Goal: Information Seeking & Learning: Learn about a topic

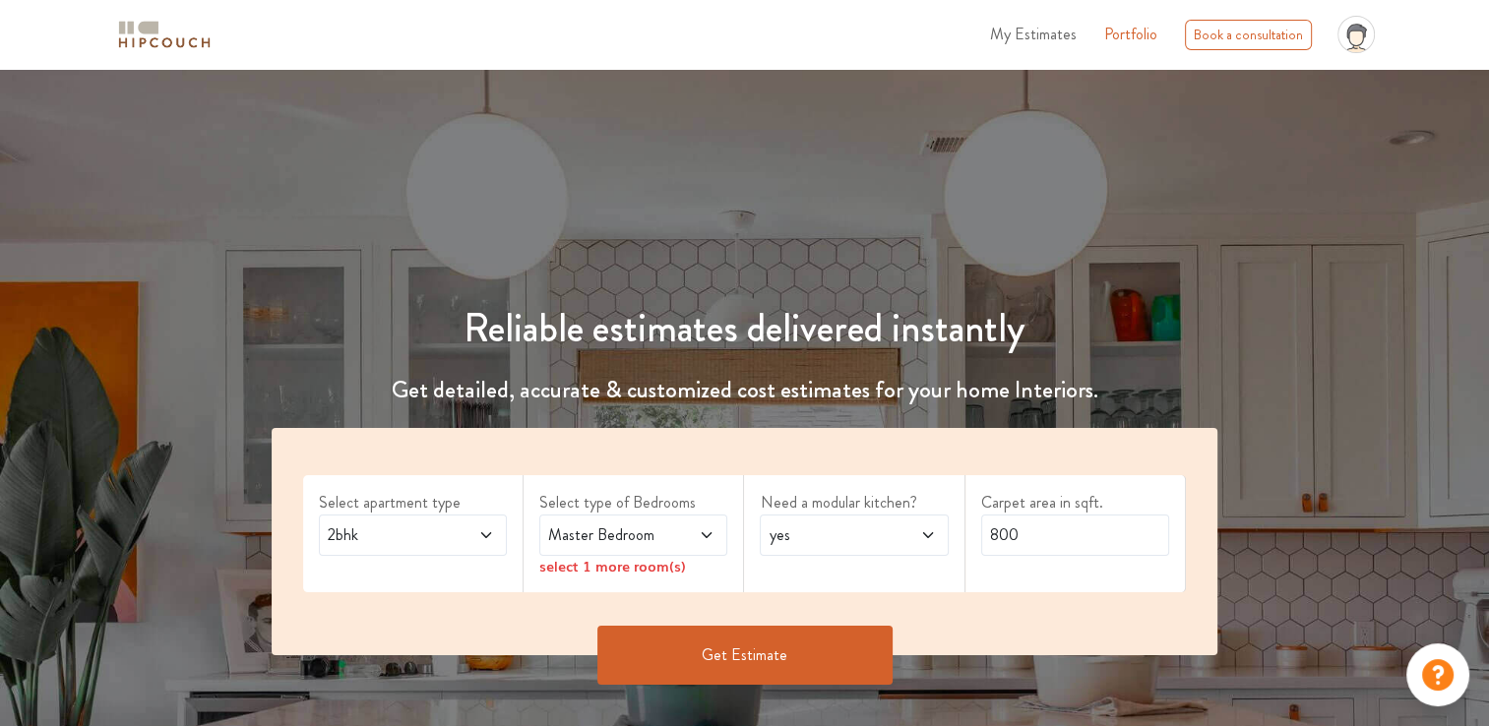
click at [1365, 30] on icon at bounding box center [1356, 41] width 23 height 34
click at [1092, 348] on h1 "Reliable estimates delivered instantly" at bounding box center [745, 328] width 970 height 47
click at [1001, 545] on input "800" at bounding box center [1075, 535] width 188 height 41
type input "505"
click at [646, 524] on span "Master Bedroom" at bounding box center [608, 536] width 128 height 24
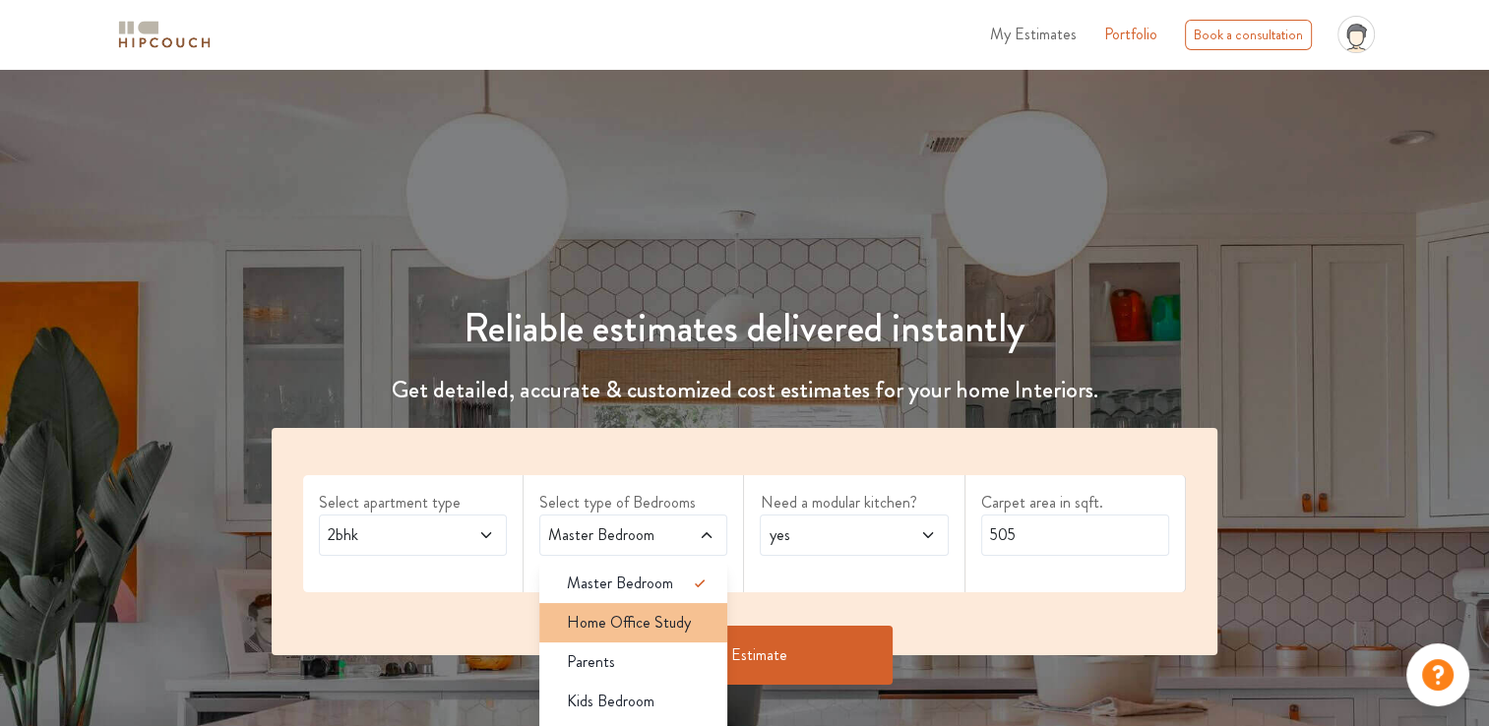
click at [619, 620] on span "Home Office Study" at bounding box center [629, 623] width 124 height 24
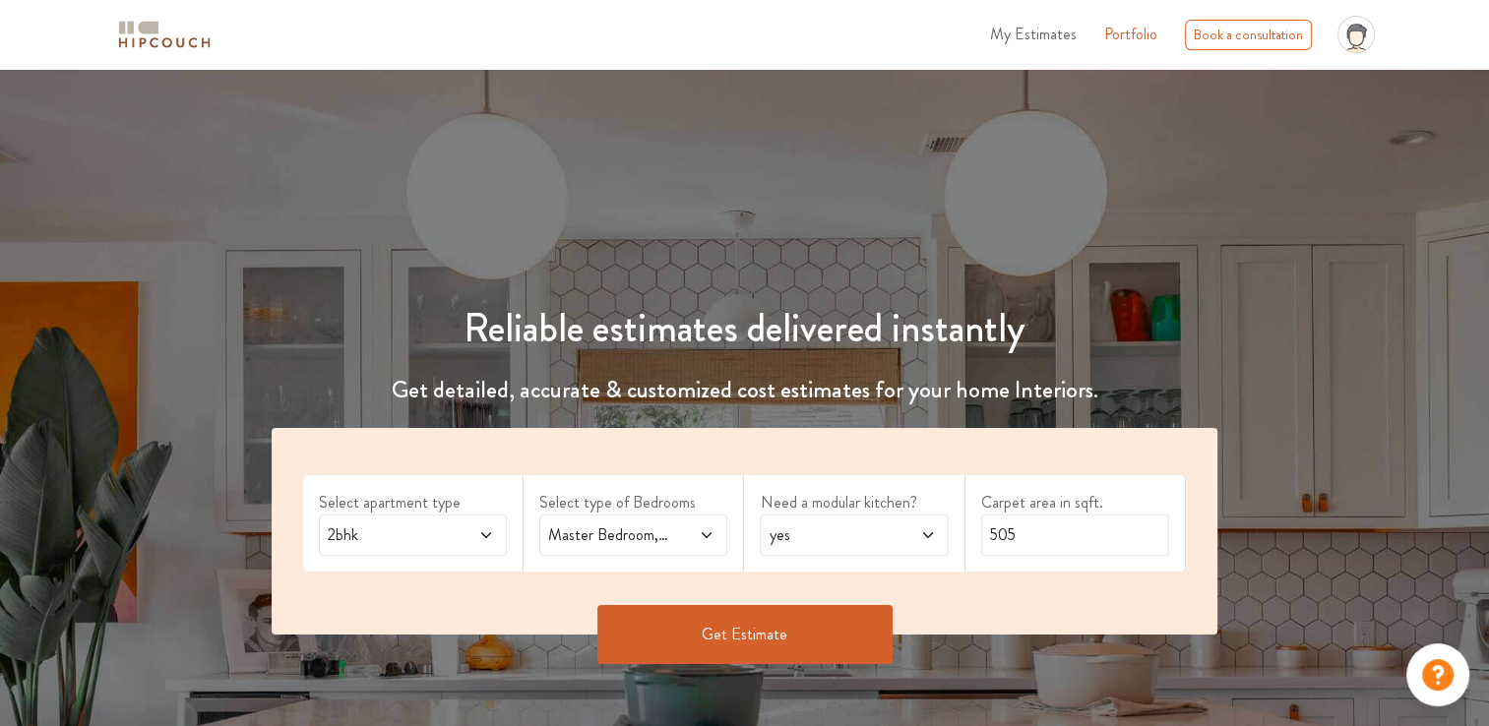
click at [849, 514] on label "Need a modular kitchen?" at bounding box center [854, 503] width 188 height 24
click at [859, 535] on span "yes" at bounding box center [829, 536] width 128 height 24
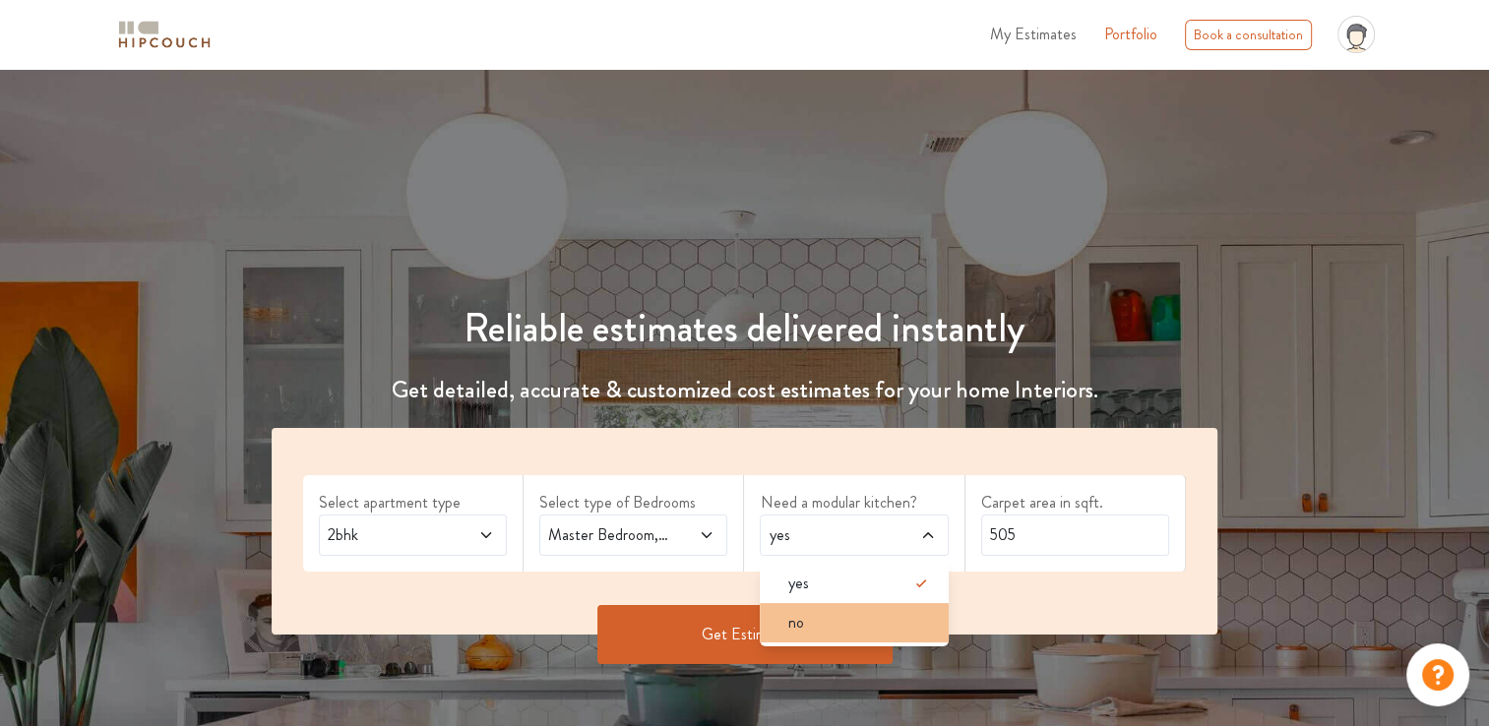
click at [791, 622] on span "no" at bounding box center [795, 623] width 16 height 24
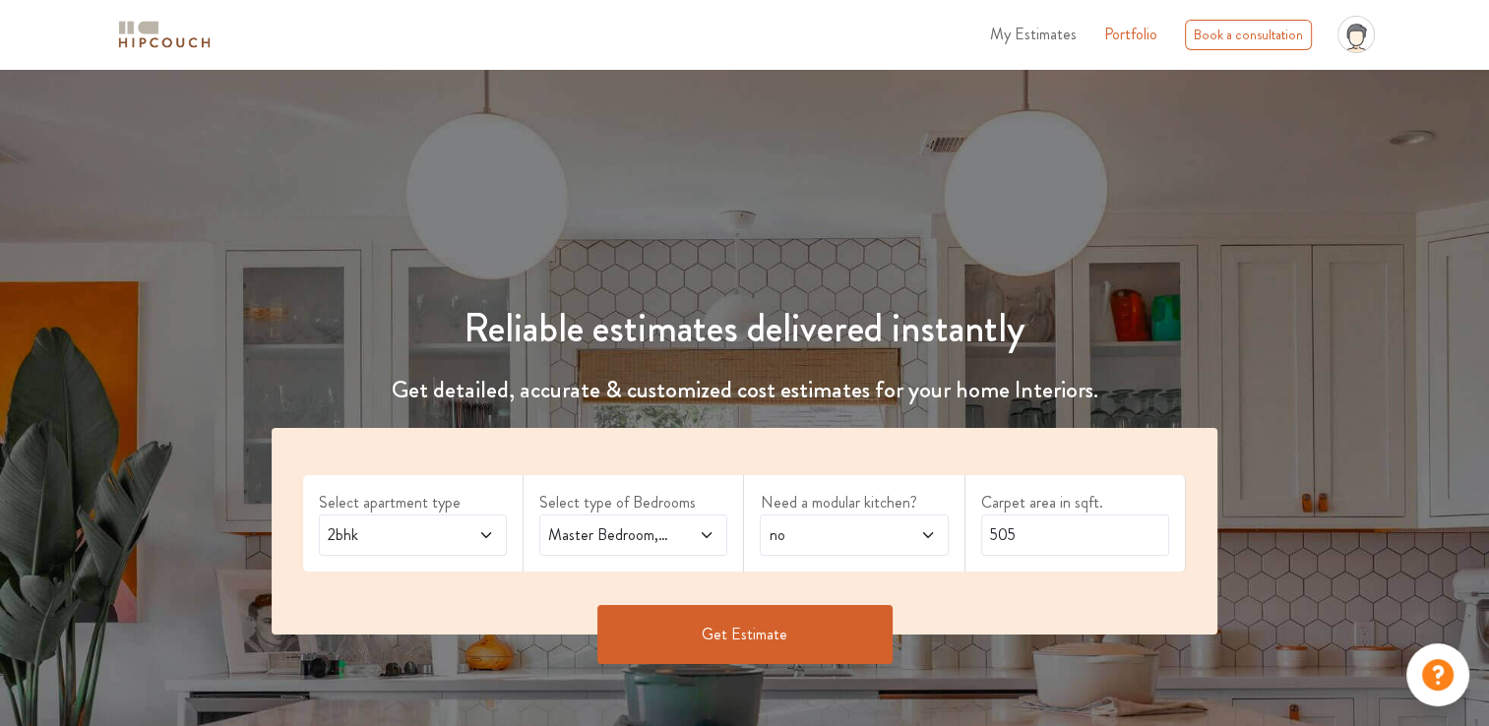
click at [734, 632] on button "Get Estimate" at bounding box center [744, 634] width 295 height 59
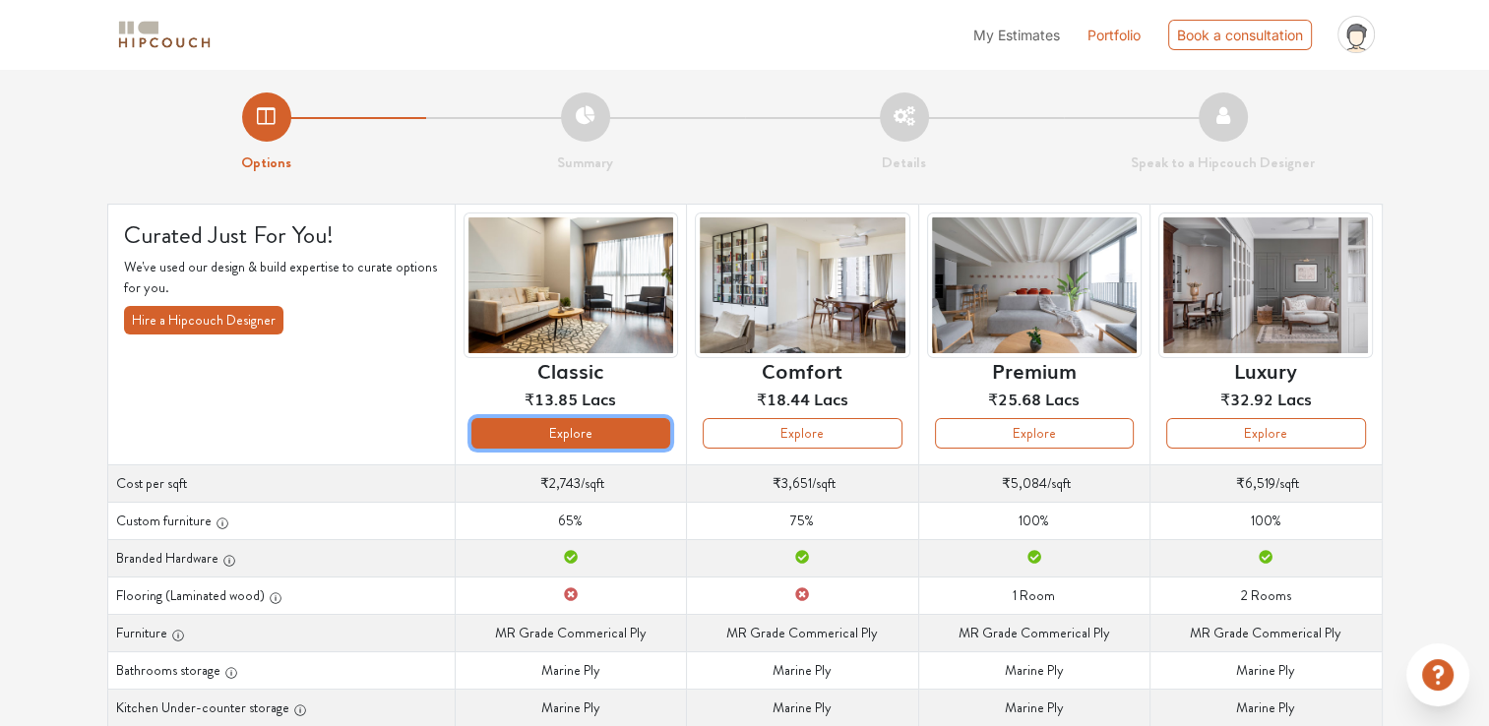
click at [583, 423] on button "Explore" at bounding box center [570, 433] width 199 height 31
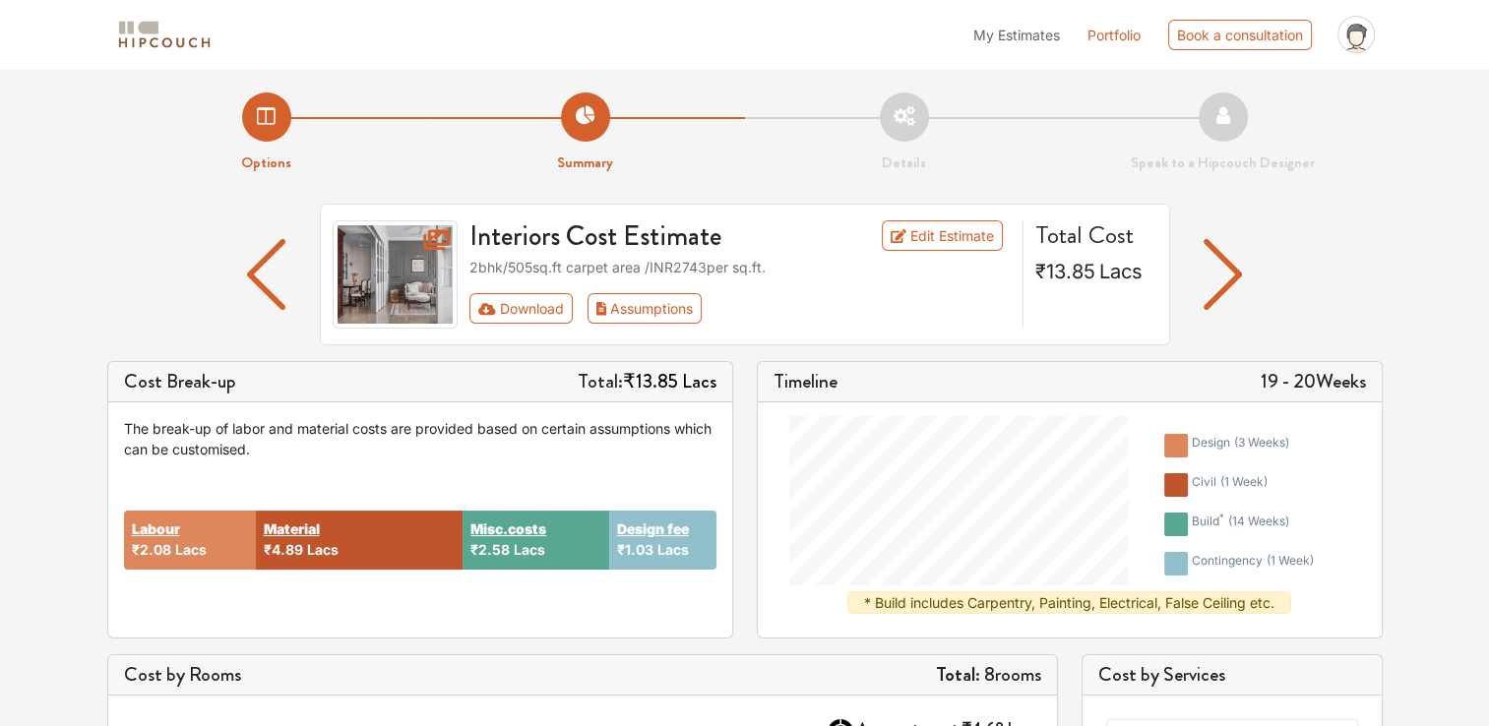
click at [1222, 279] on img "button" at bounding box center [1223, 274] width 38 height 71
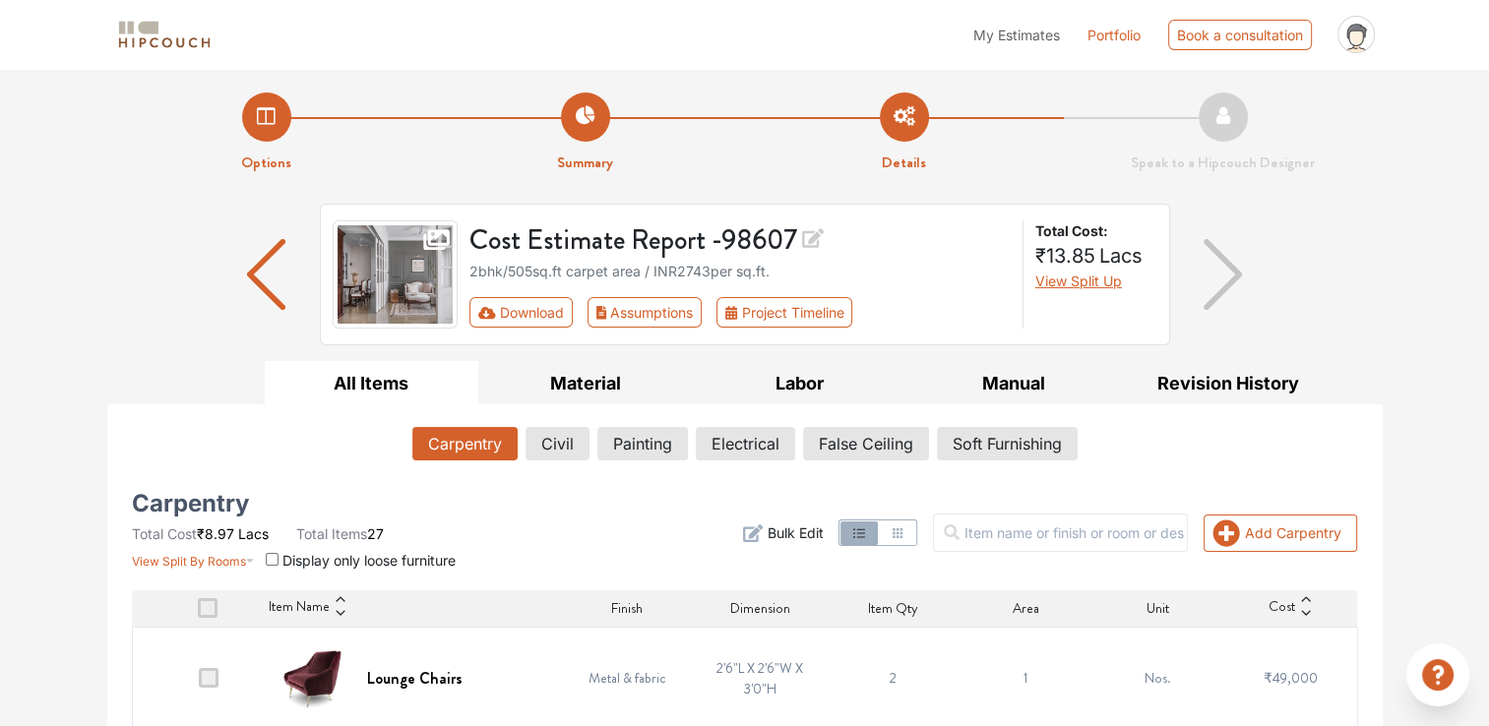
scroll to position [22, 0]
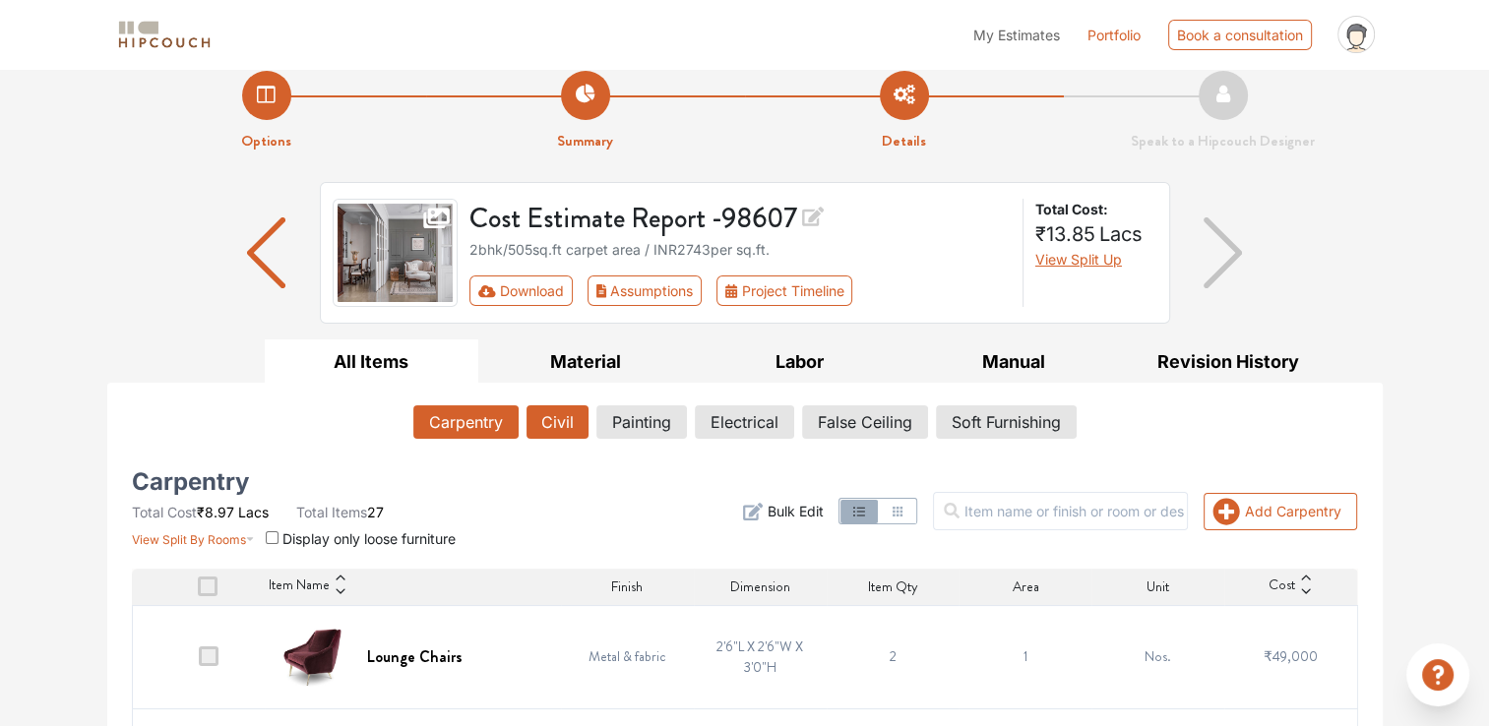
click at [552, 410] on button "Civil" at bounding box center [558, 422] width 62 height 33
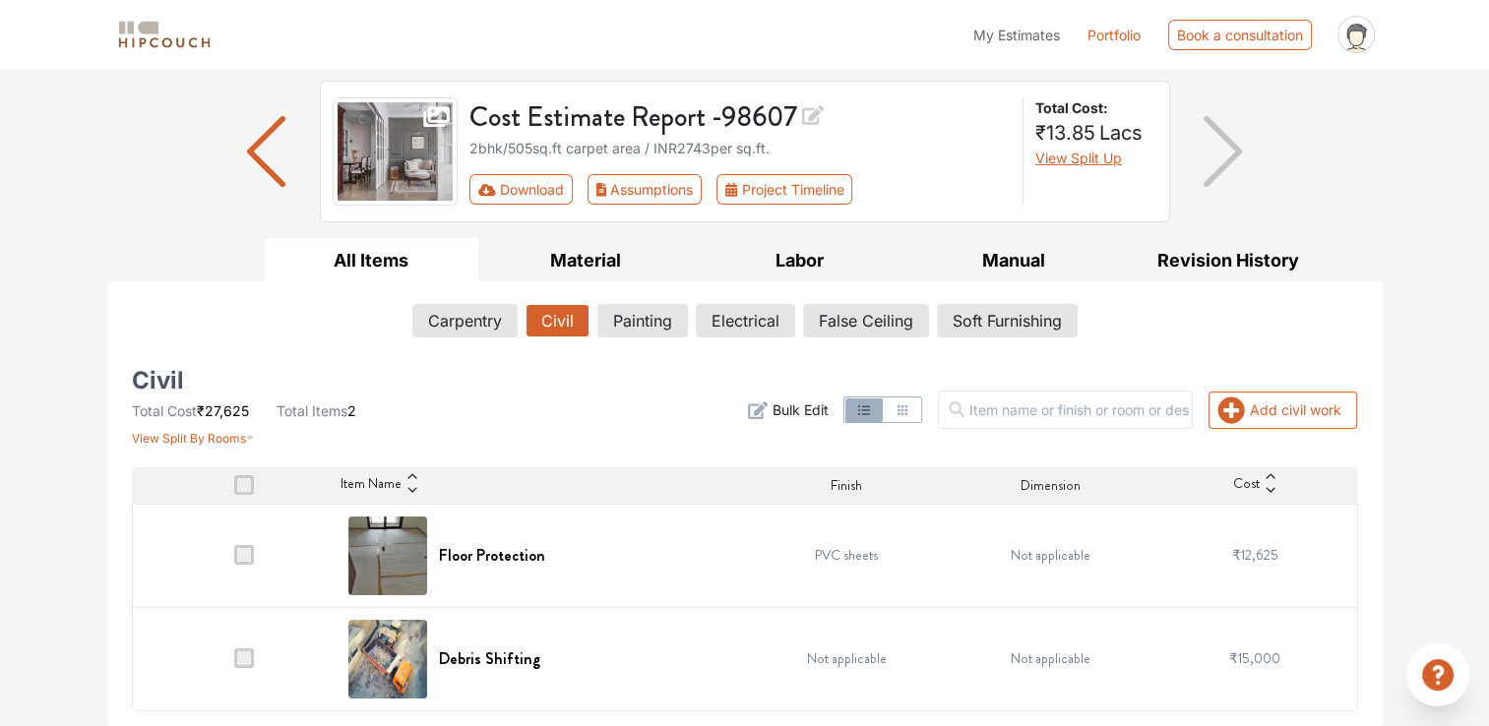
scroll to position [121, 0]
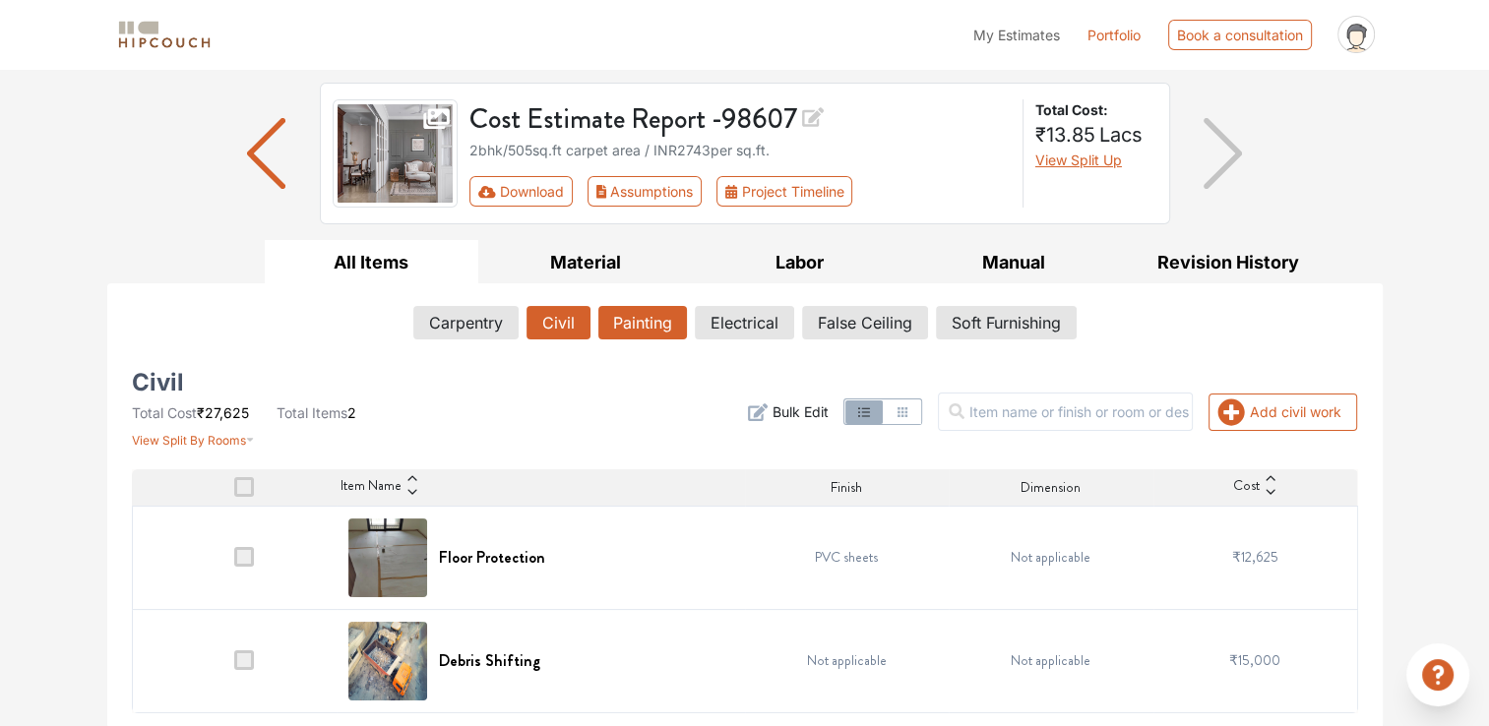
click at [650, 321] on button "Painting" at bounding box center [642, 322] width 89 height 33
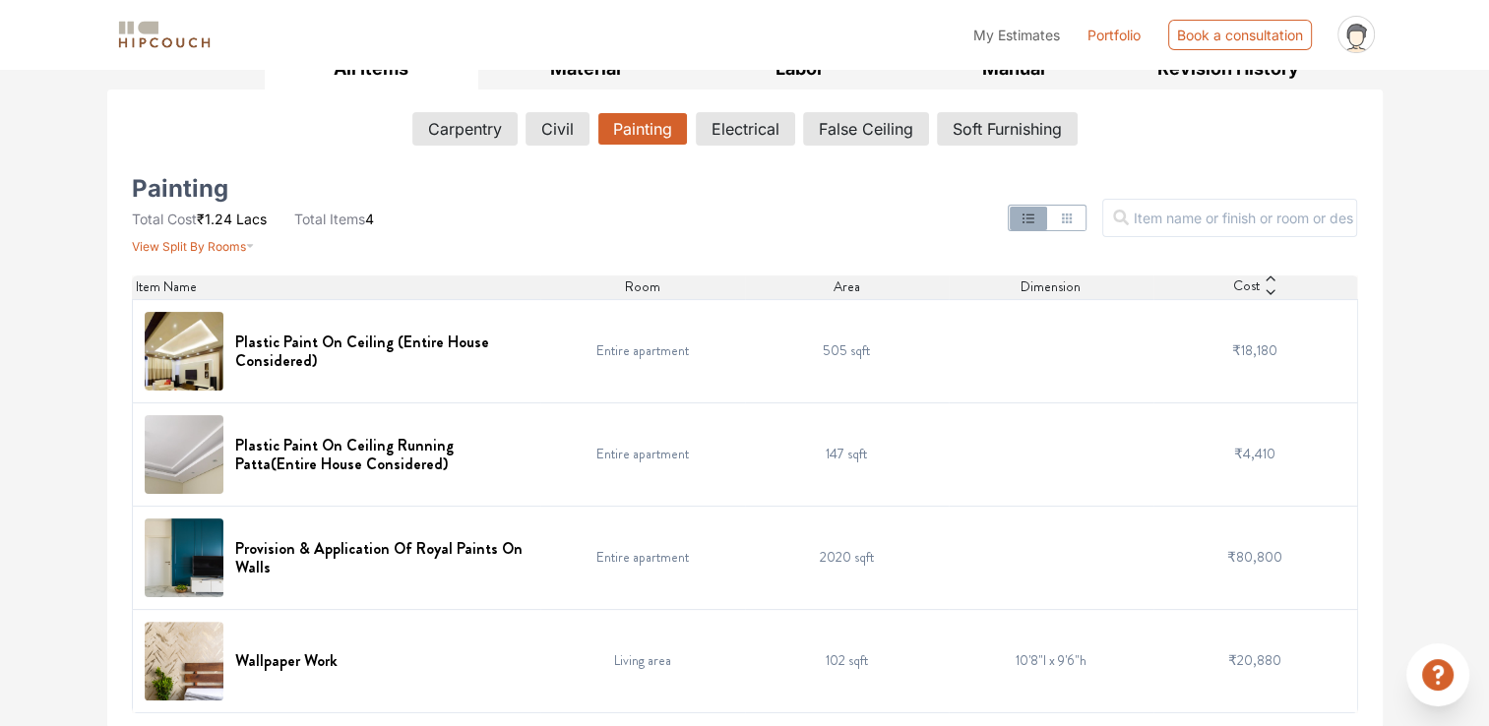
scroll to position [85, 0]
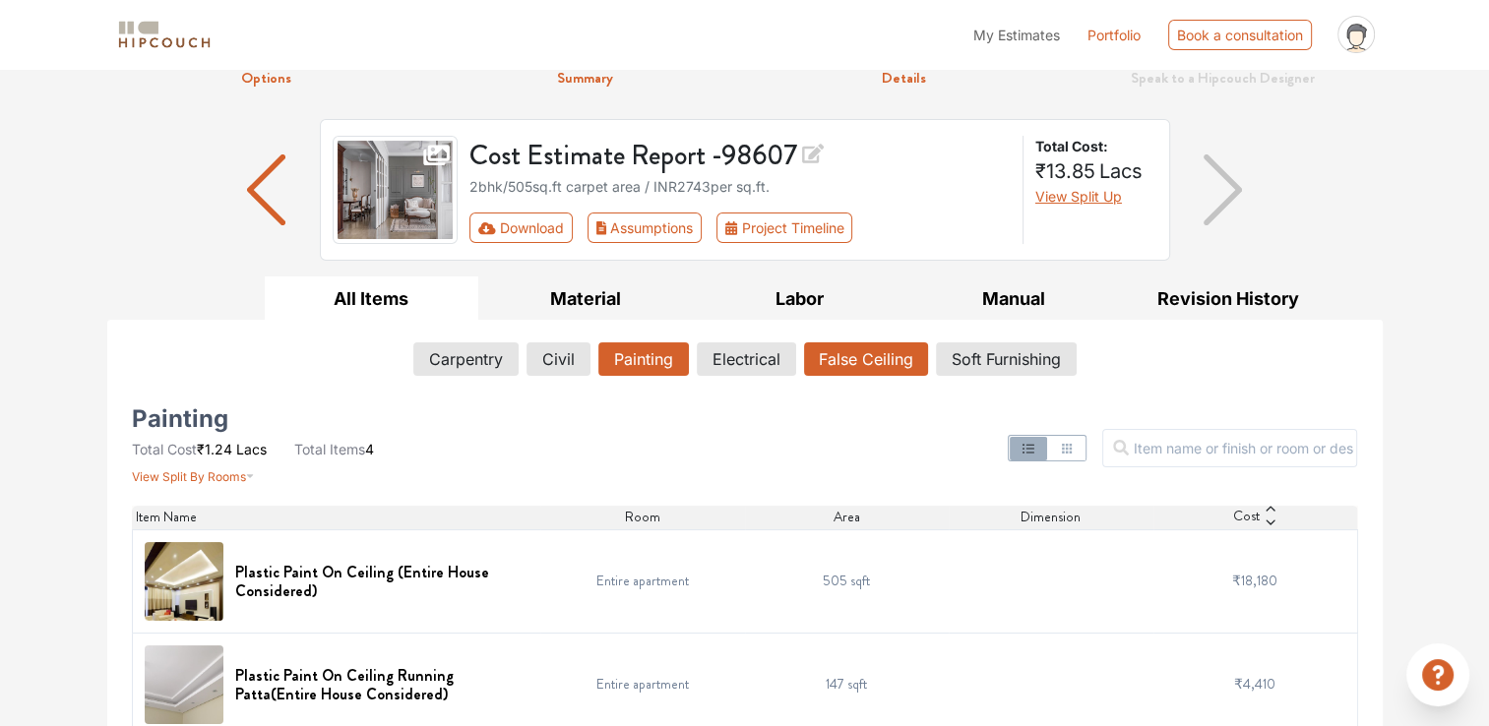
click at [826, 364] on button "False Ceiling" at bounding box center [866, 359] width 124 height 33
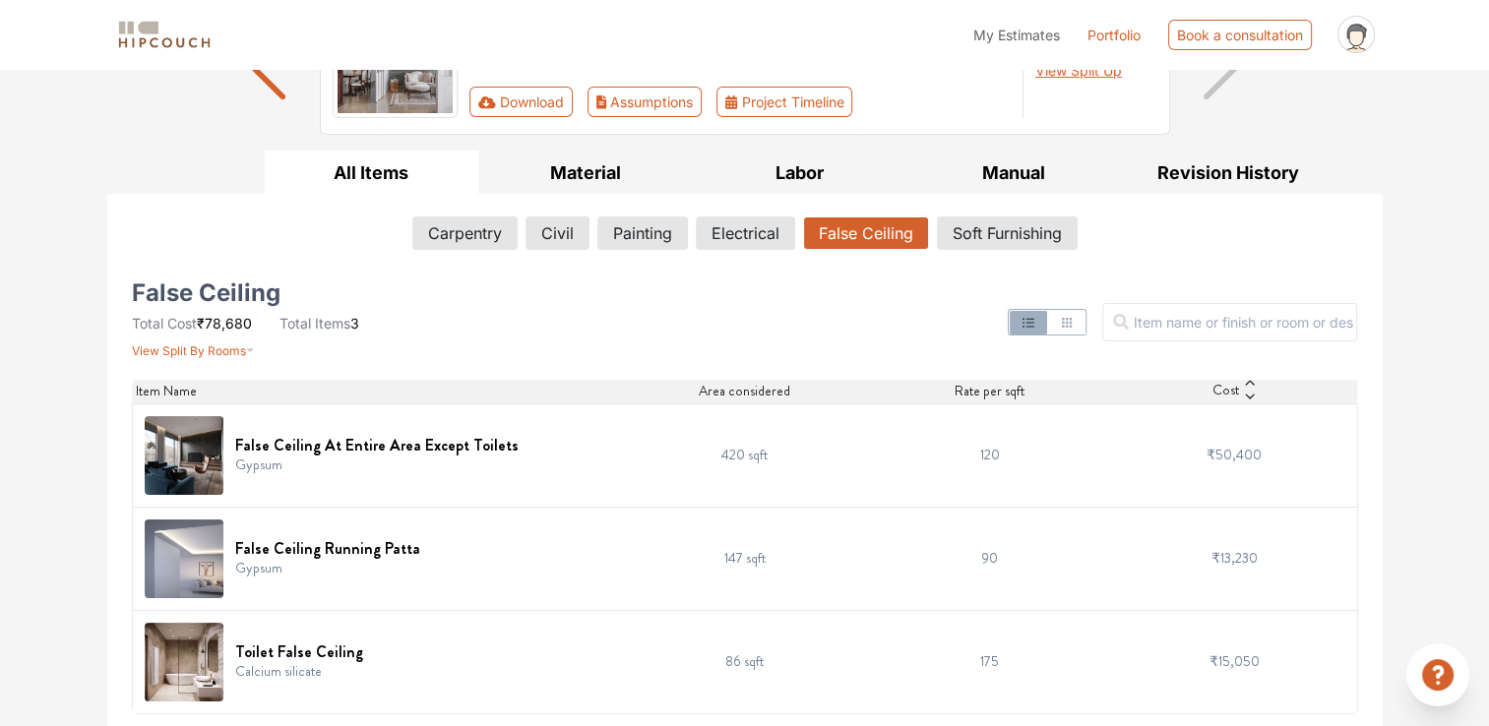
scroll to position [212, 0]
click at [738, 239] on button "Electrical" at bounding box center [745, 232] width 97 height 33
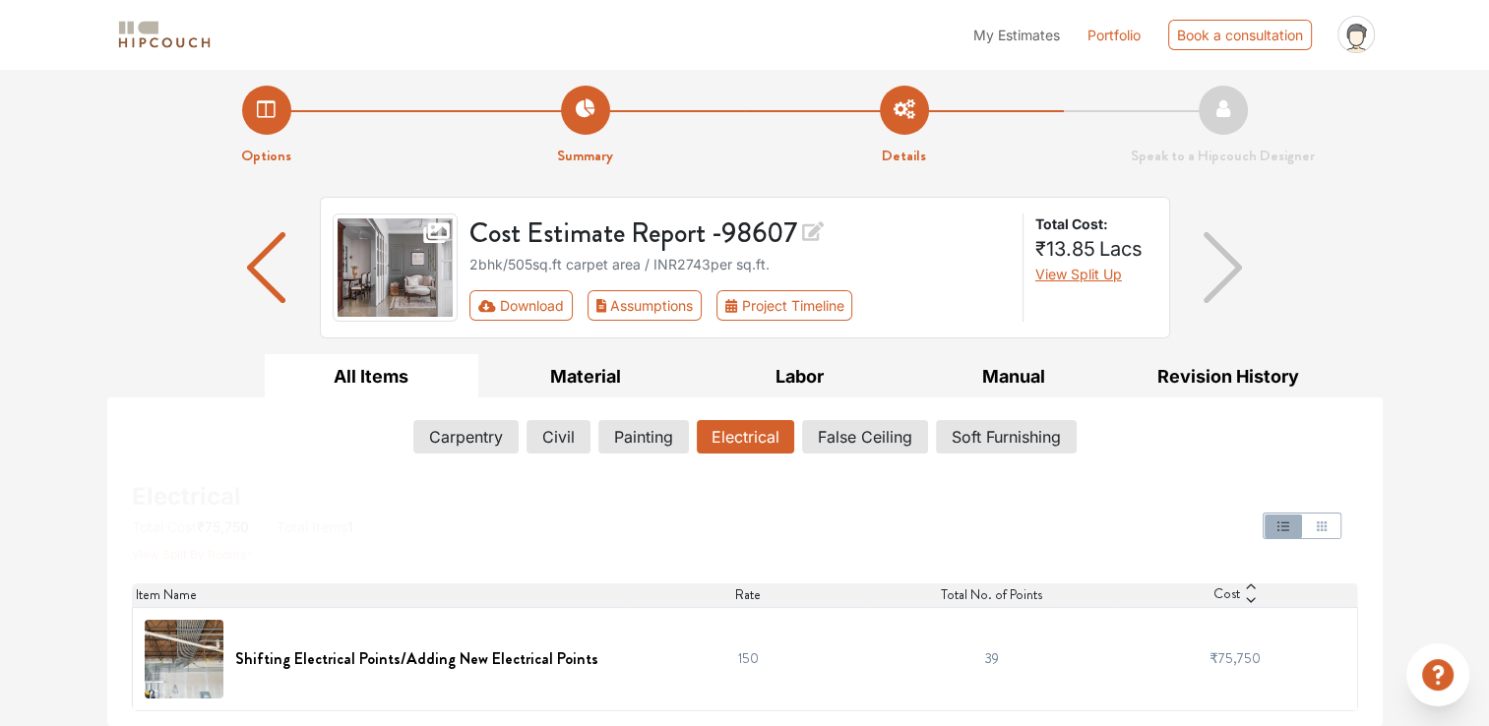
scroll to position [5, 0]
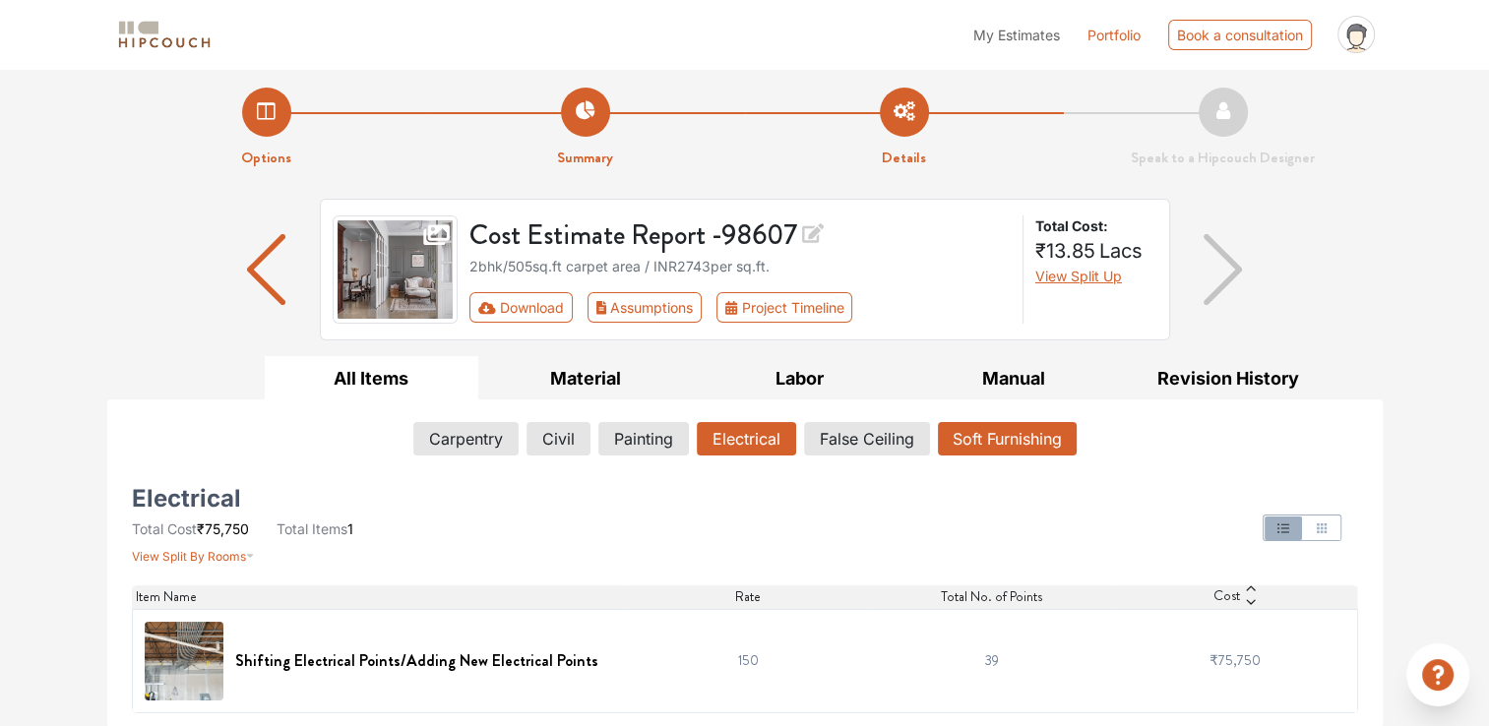
click at [1015, 431] on button "Soft Furnishing" at bounding box center [1007, 438] width 139 height 33
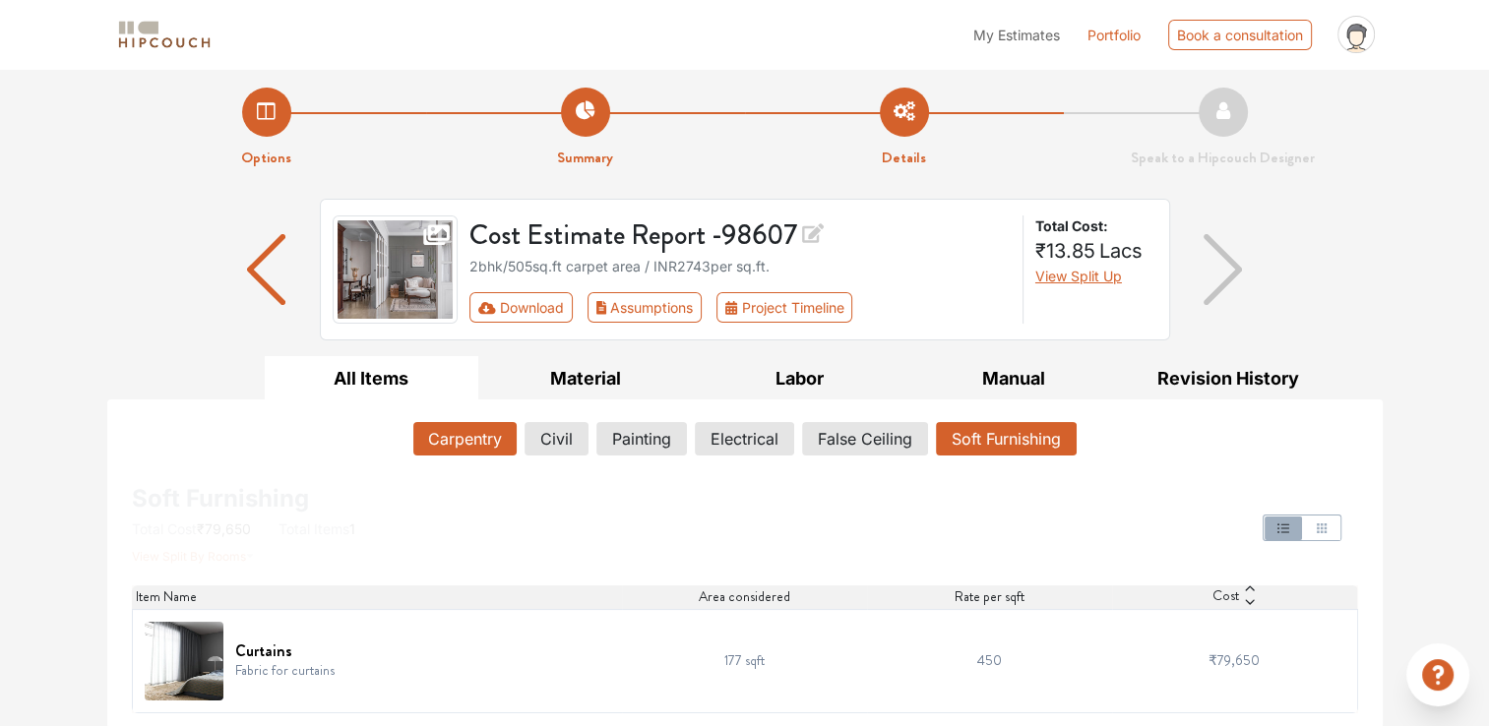
click at [479, 441] on button "Carpentry" at bounding box center [464, 438] width 103 height 33
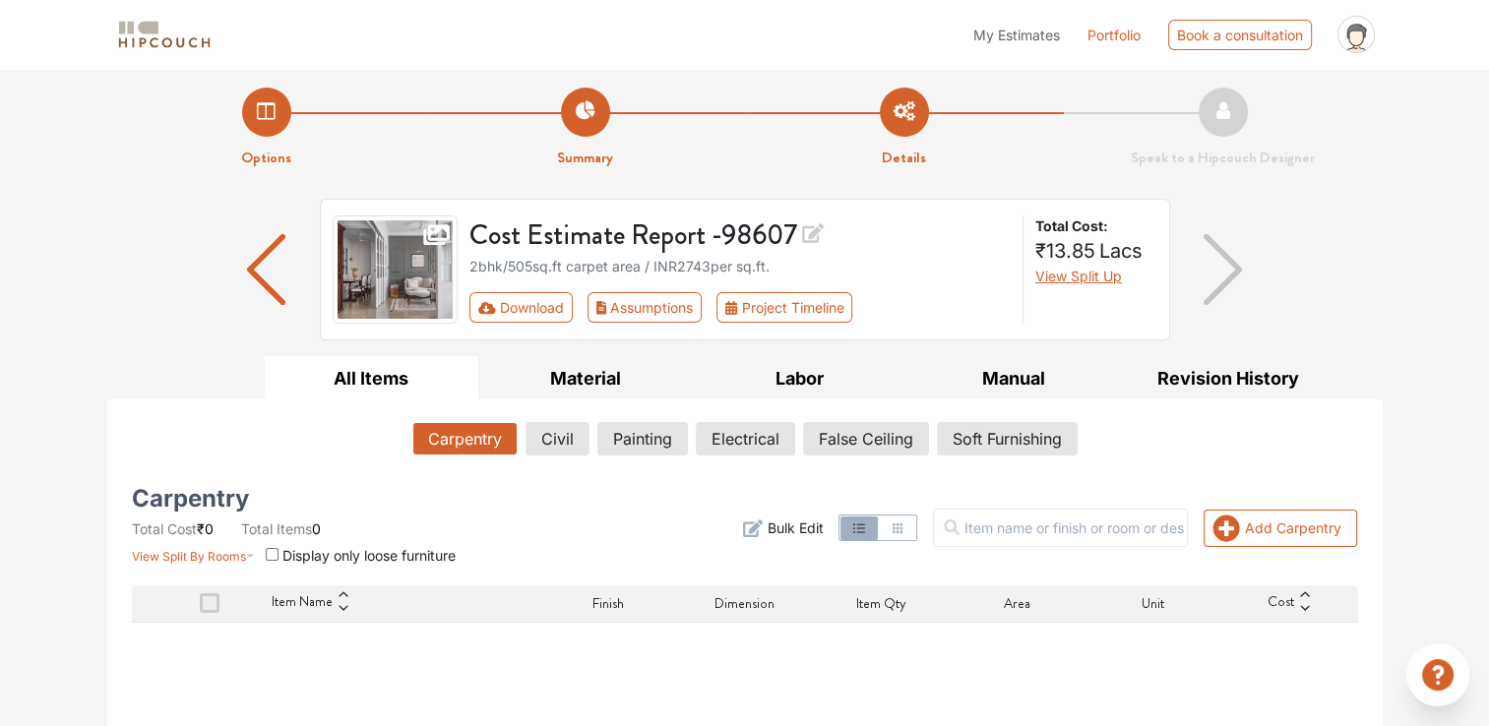
scroll to position [210, 0]
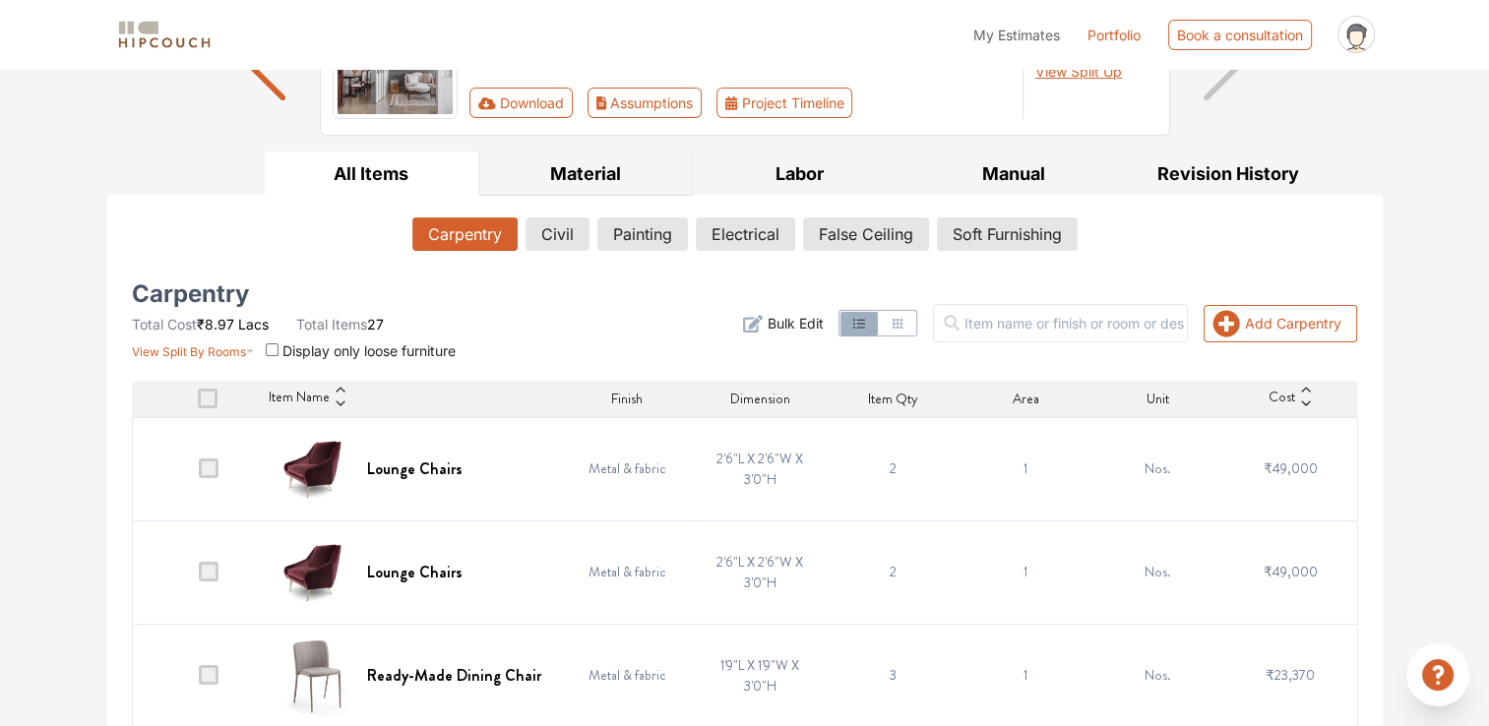
click at [611, 158] on button "Material" at bounding box center [585, 174] width 215 height 44
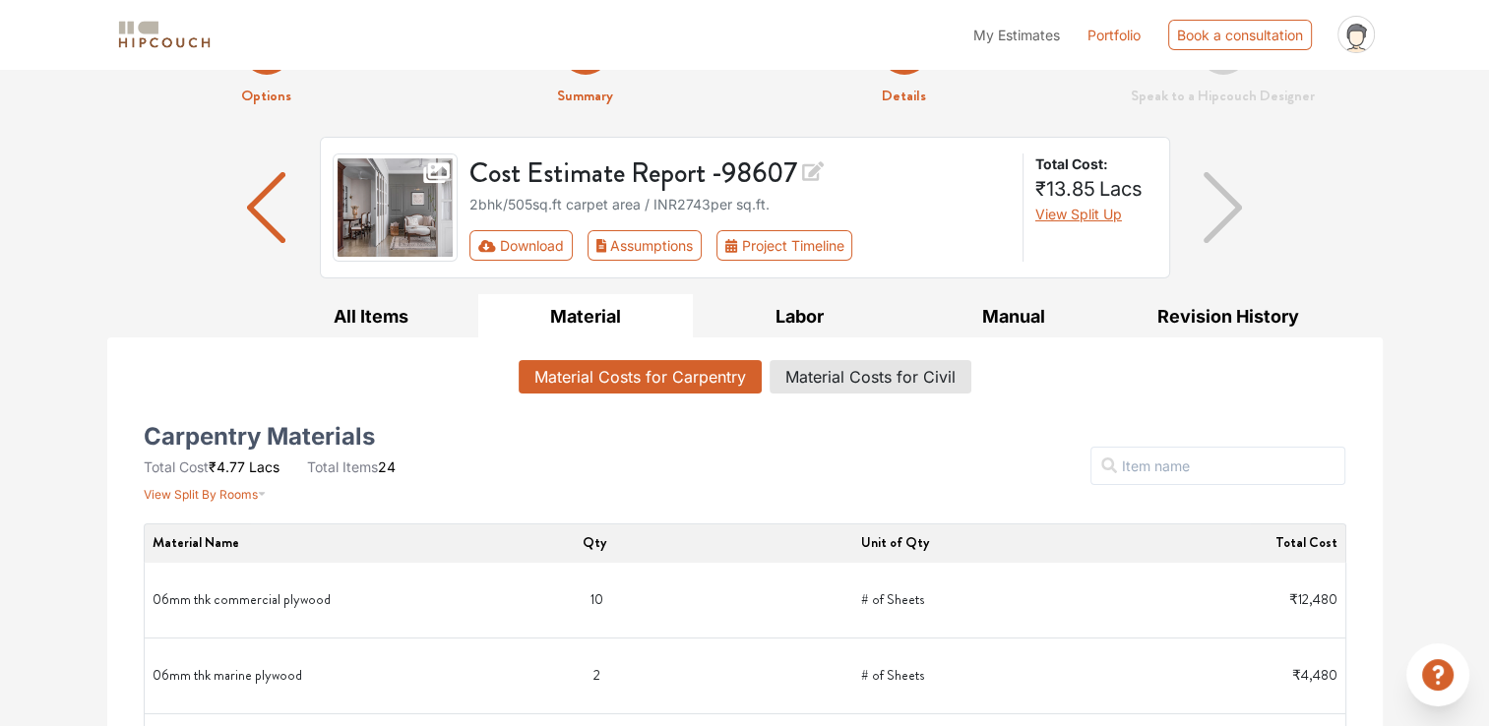
scroll to position [0, 0]
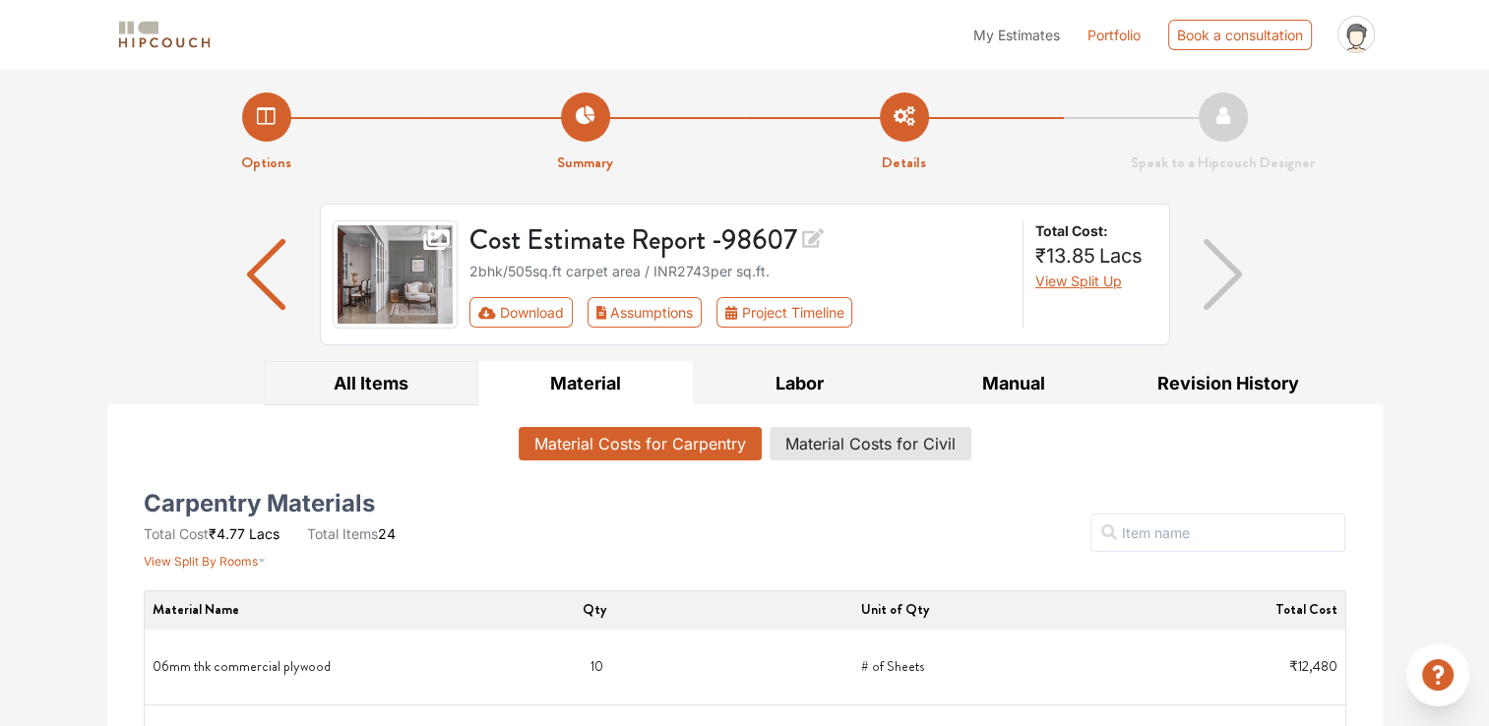
click at [380, 364] on button "All Items" at bounding box center [372, 383] width 215 height 44
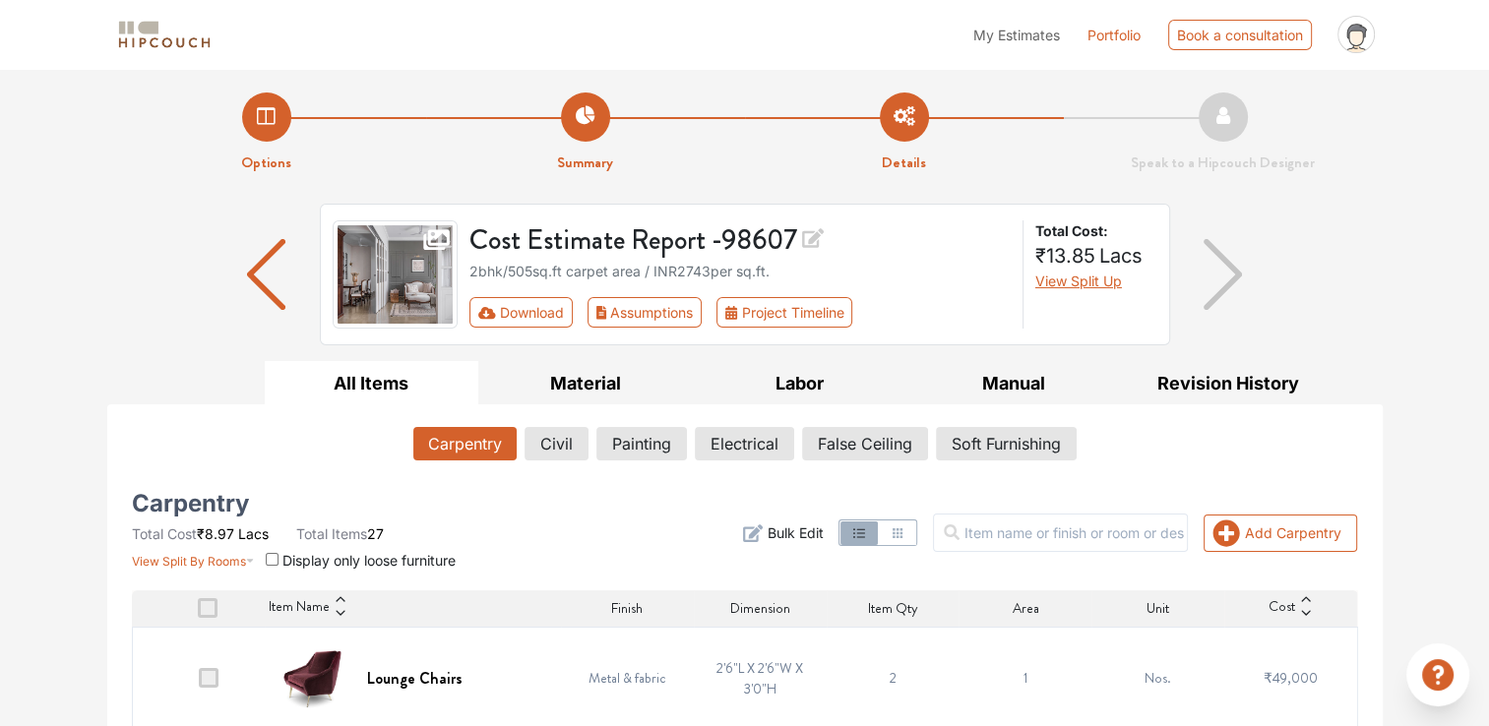
click at [436, 449] on button "Carpentry" at bounding box center [464, 443] width 103 height 33
click at [535, 439] on button "Civil" at bounding box center [558, 443] width 62 height 33
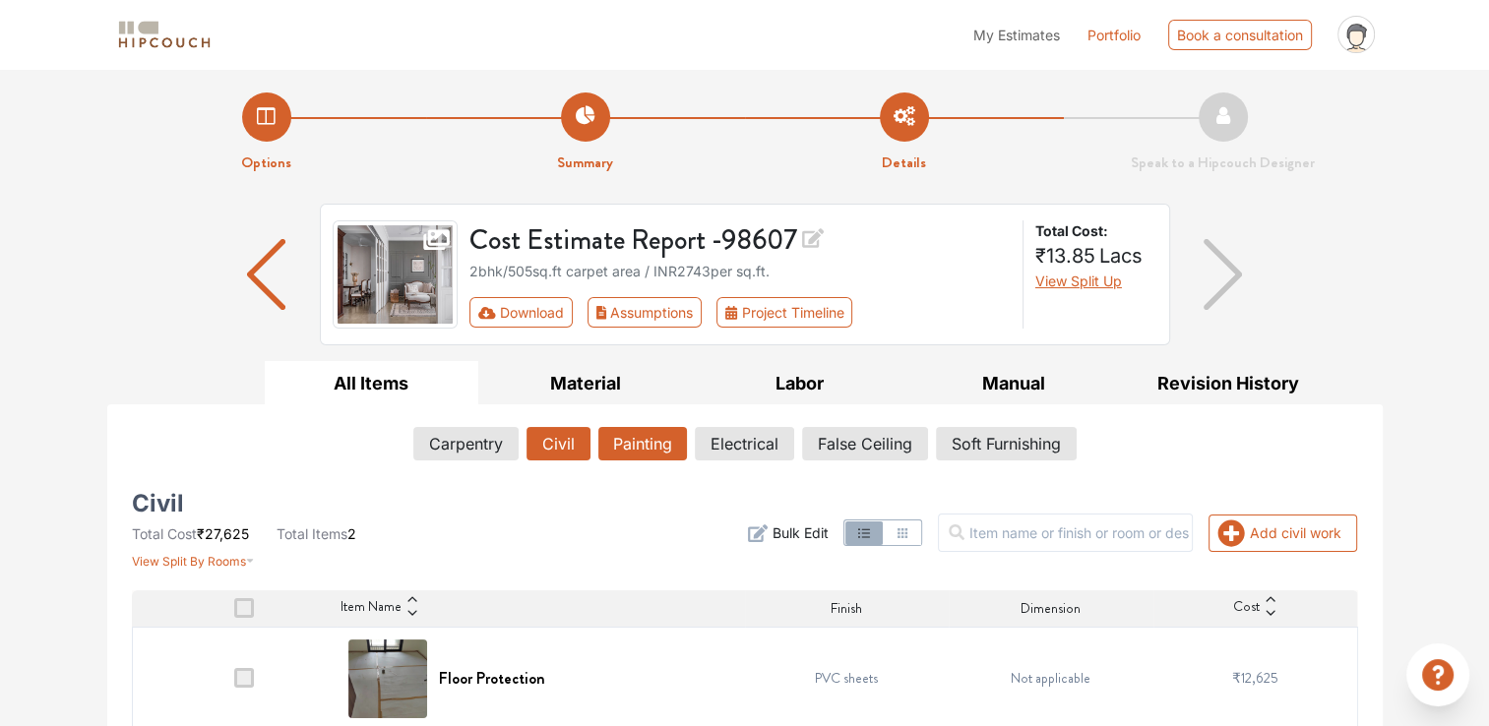
click at [677, 438] on button "Painting" at bounding box center [642, 443] width 89 height 33
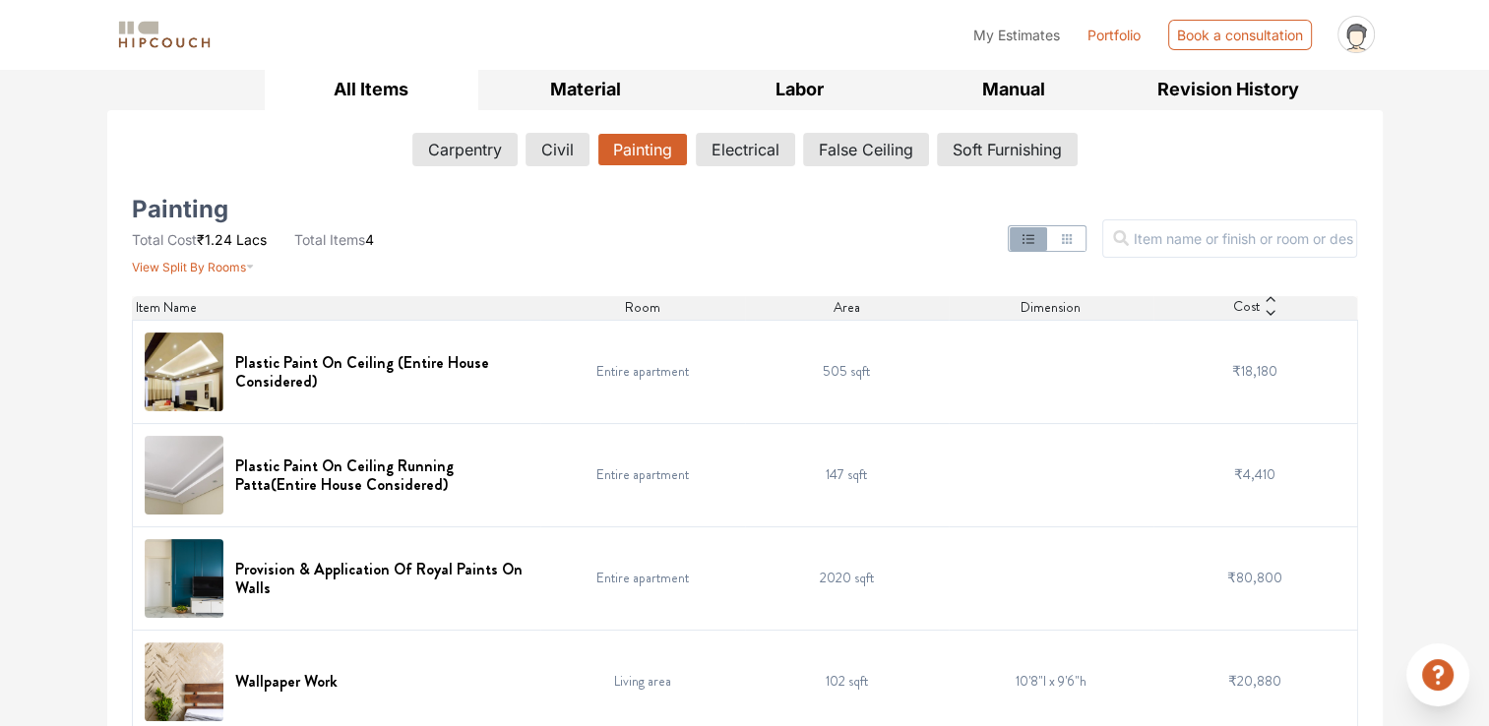
scroll to position [295, 0]
click at [749, 142] on button "Electrical" at bounding box center [745, 148] width 97 height 33
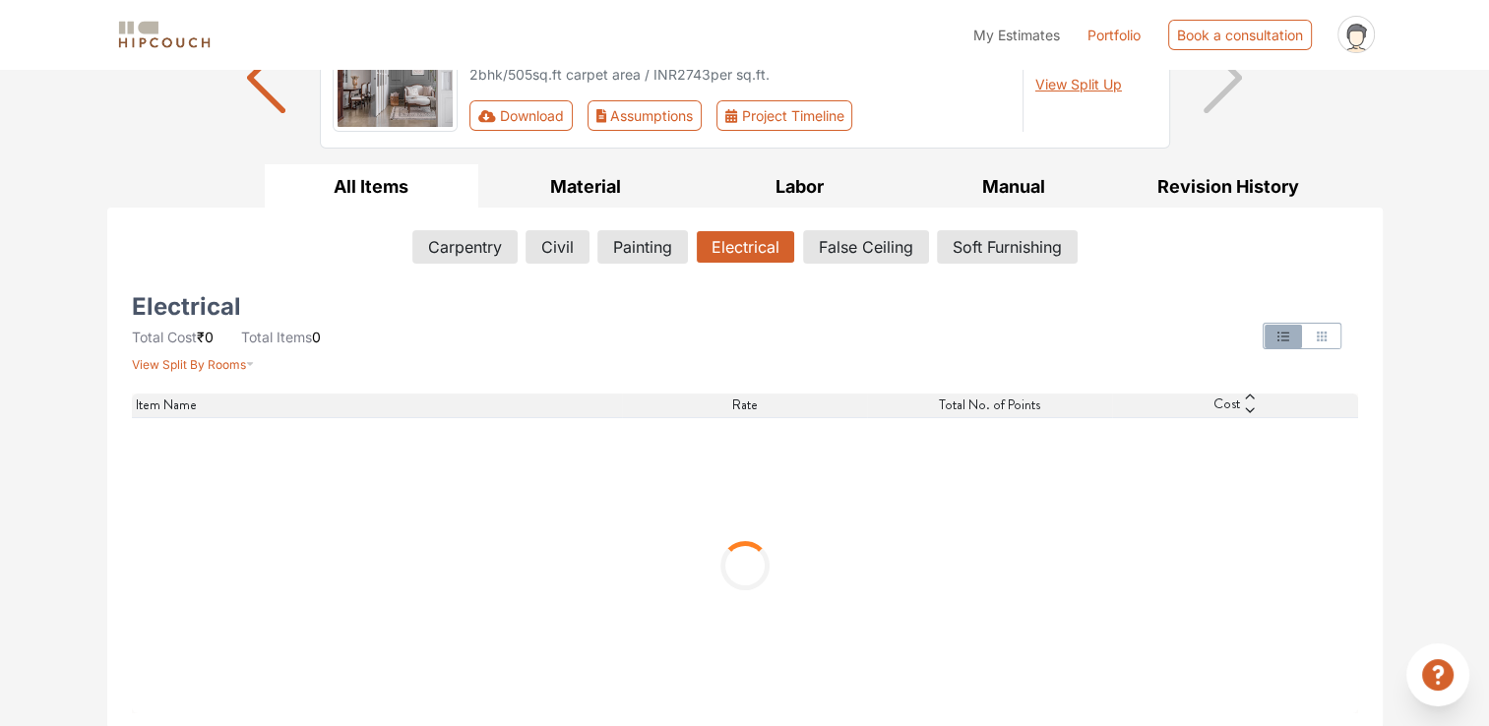
scroll to position [5, 0]
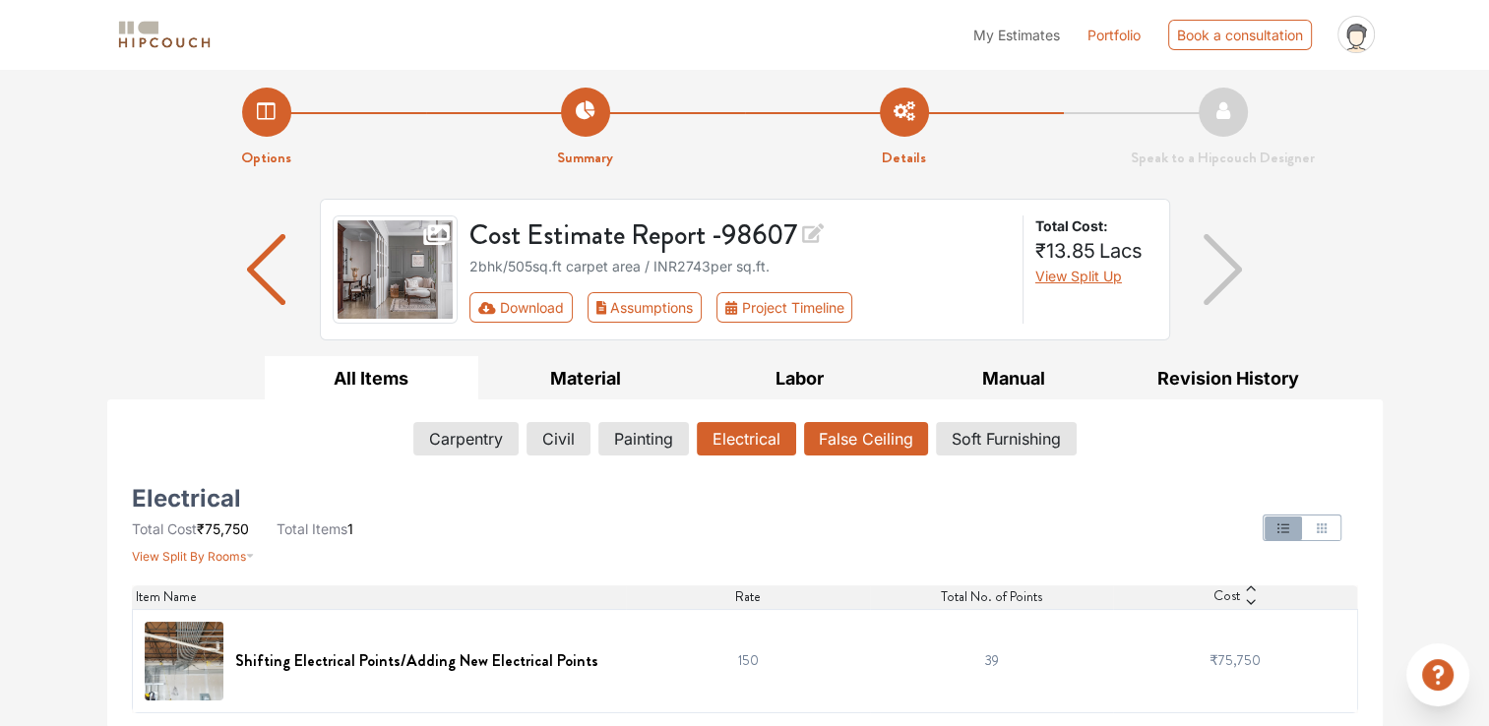
click at [862, 446] on button "False Ceiling" at bounding box center [866, 438] width 124 height 33
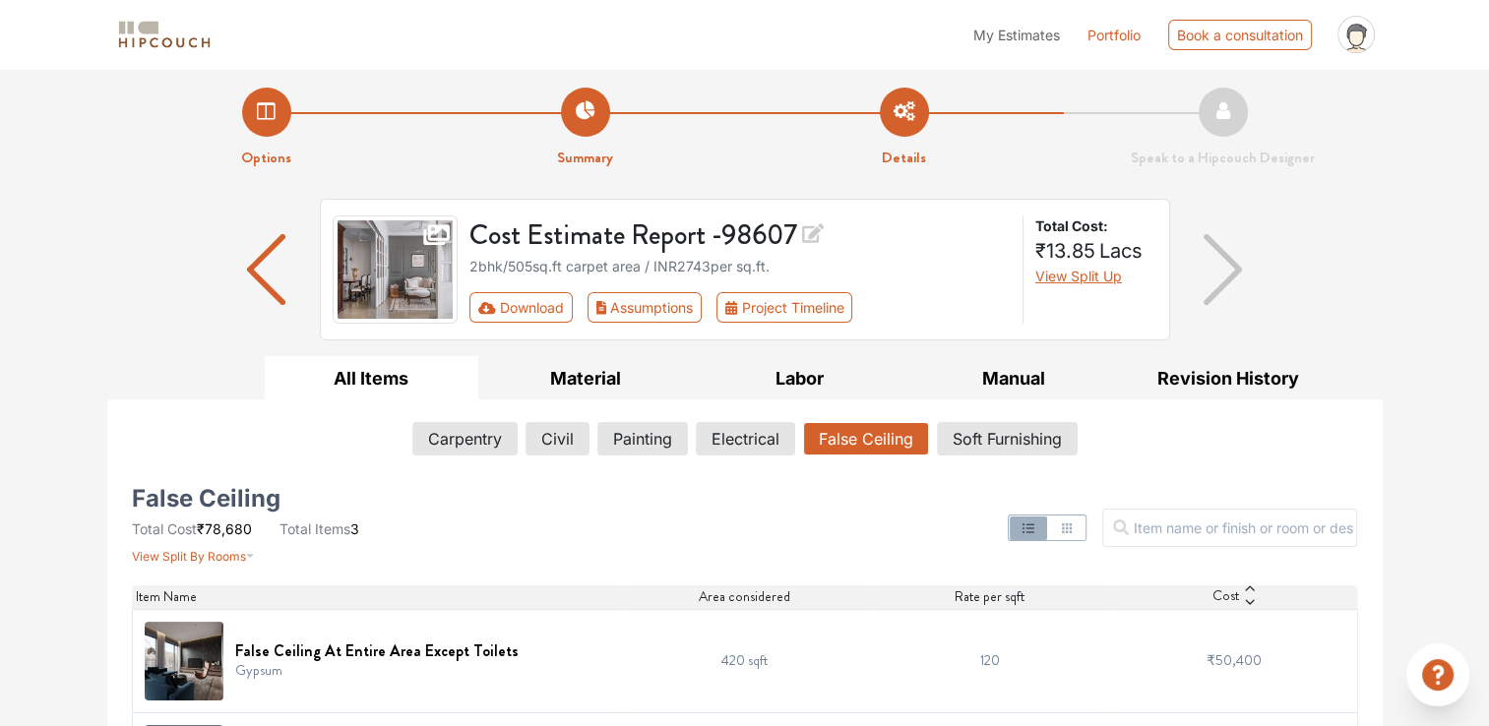
scroll to position [212, 0]
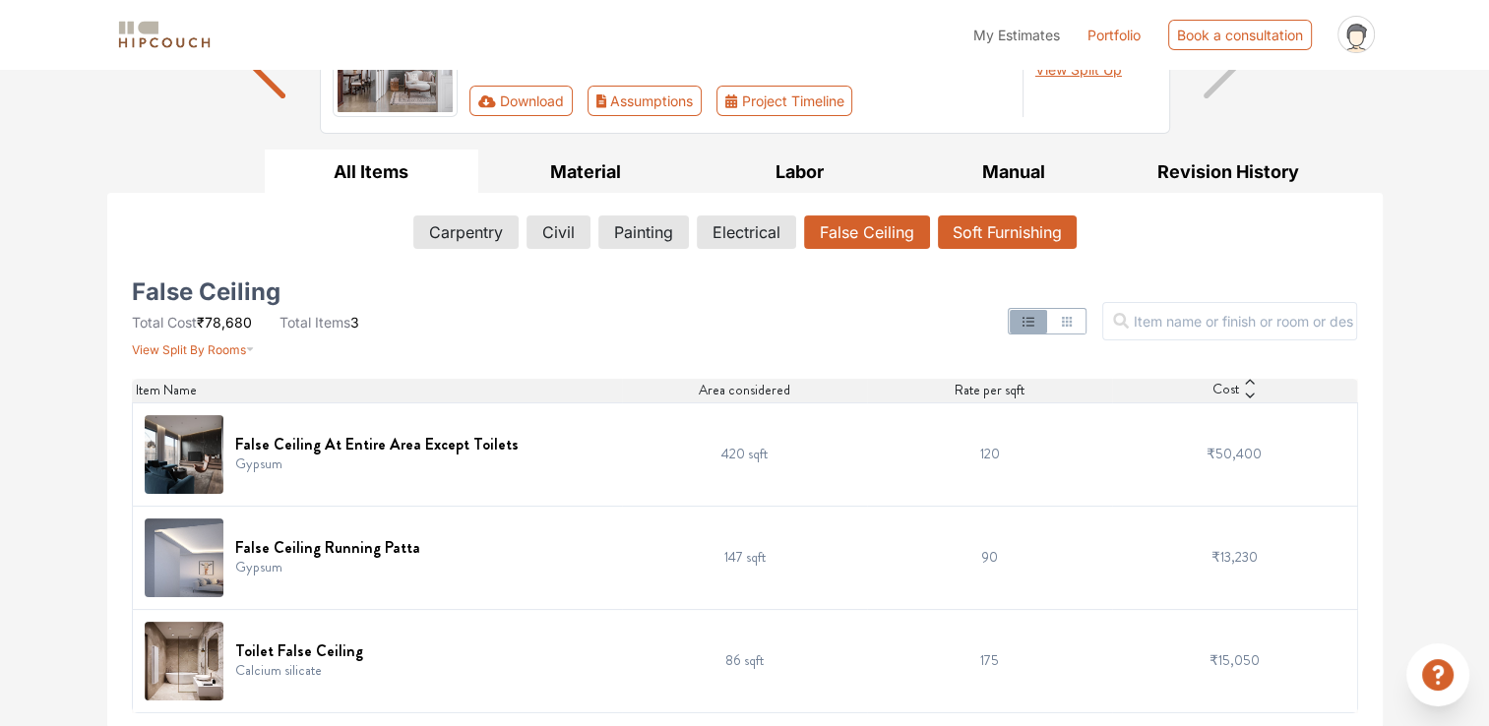
click at [969, 238] on button "Soft Furnishing" at bounding box center [1007, 232] width 139 height 33
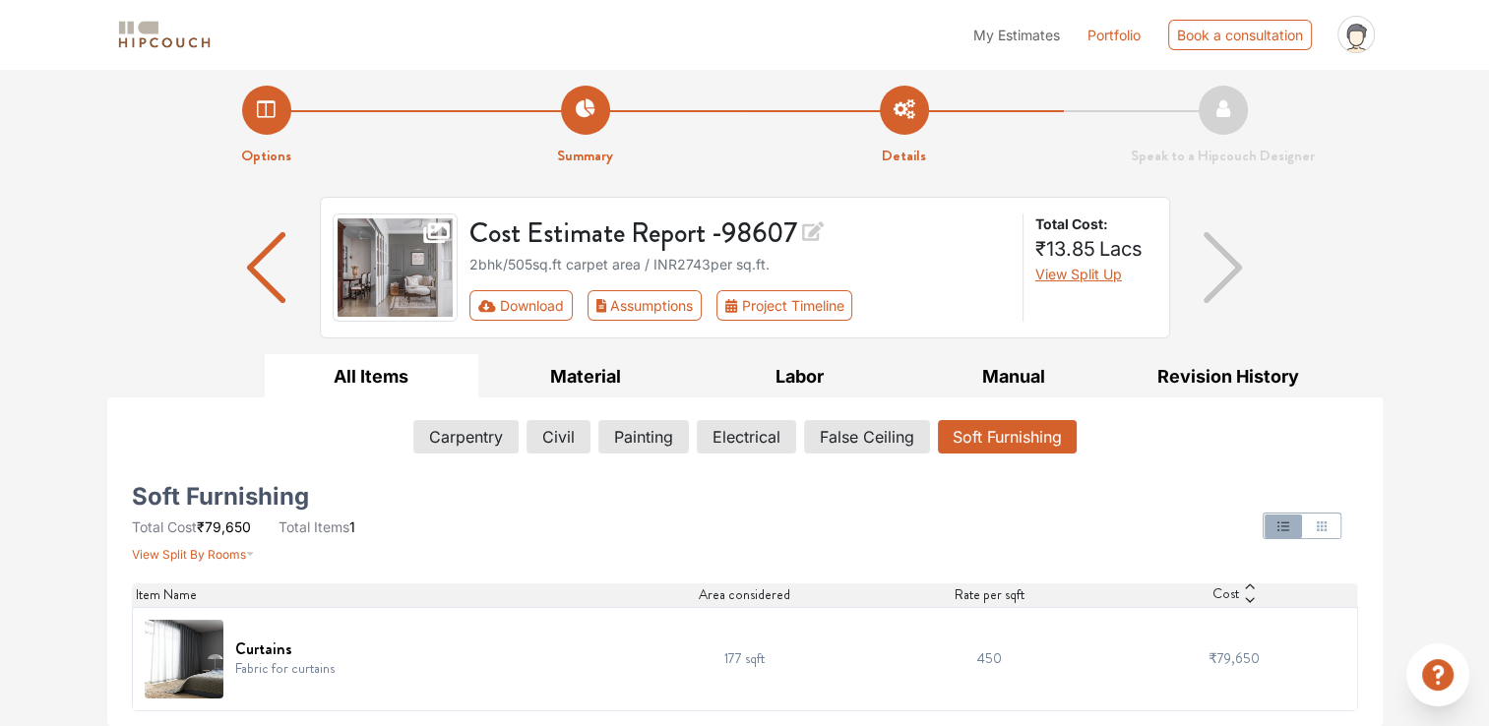
scroll to position [5, 0]
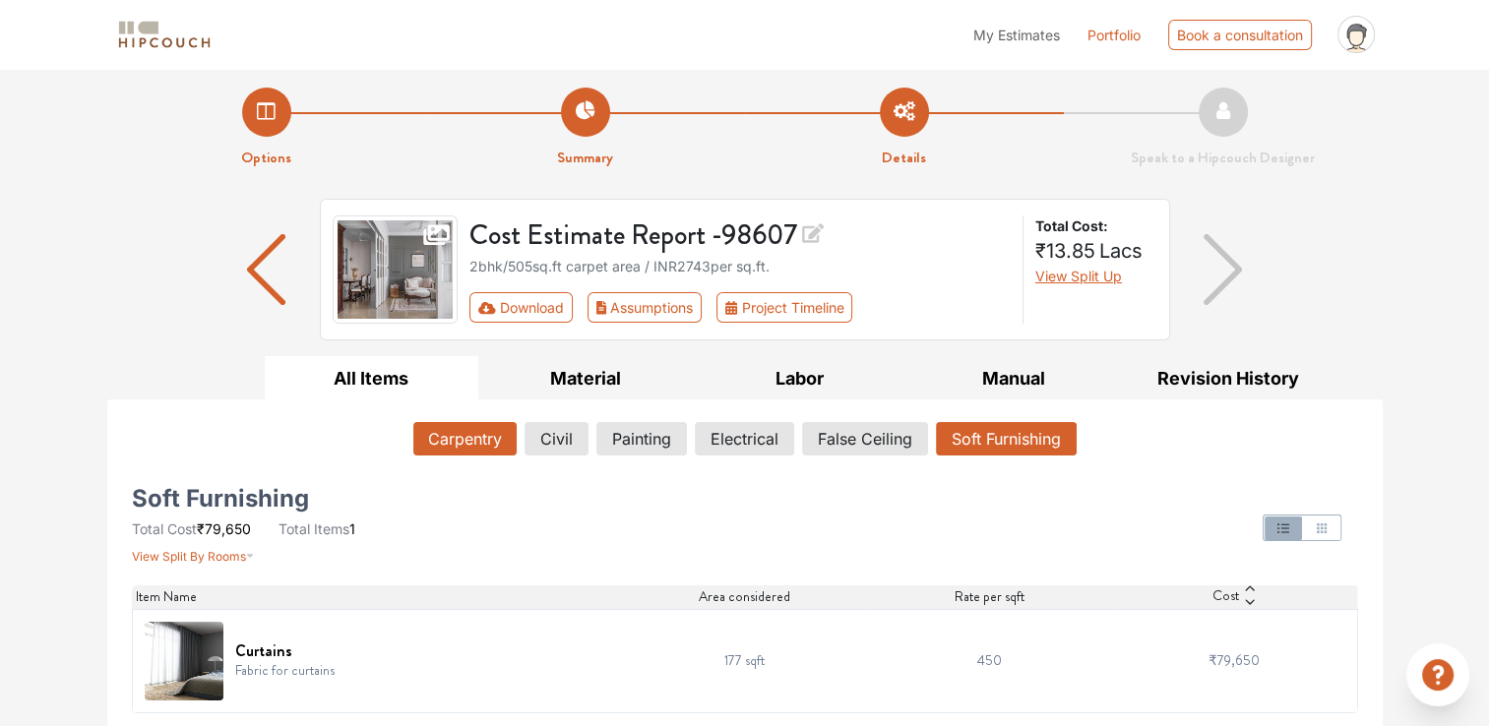
click at [466, 427] on button "Carpentry" at bounding box center [464, 438] width 103 height 33
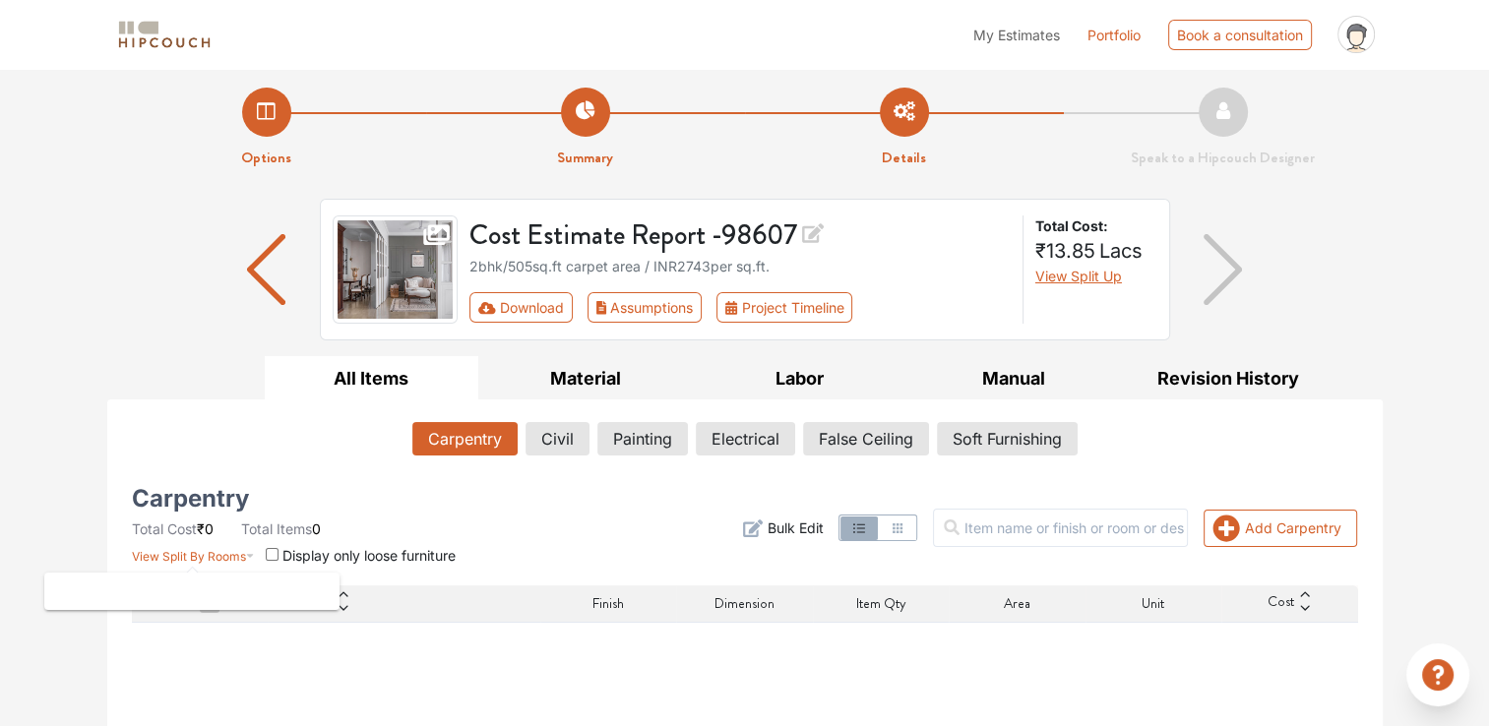
click at [251, 549] on icon "button" at bounding box center [250, 551] width 9 height 24
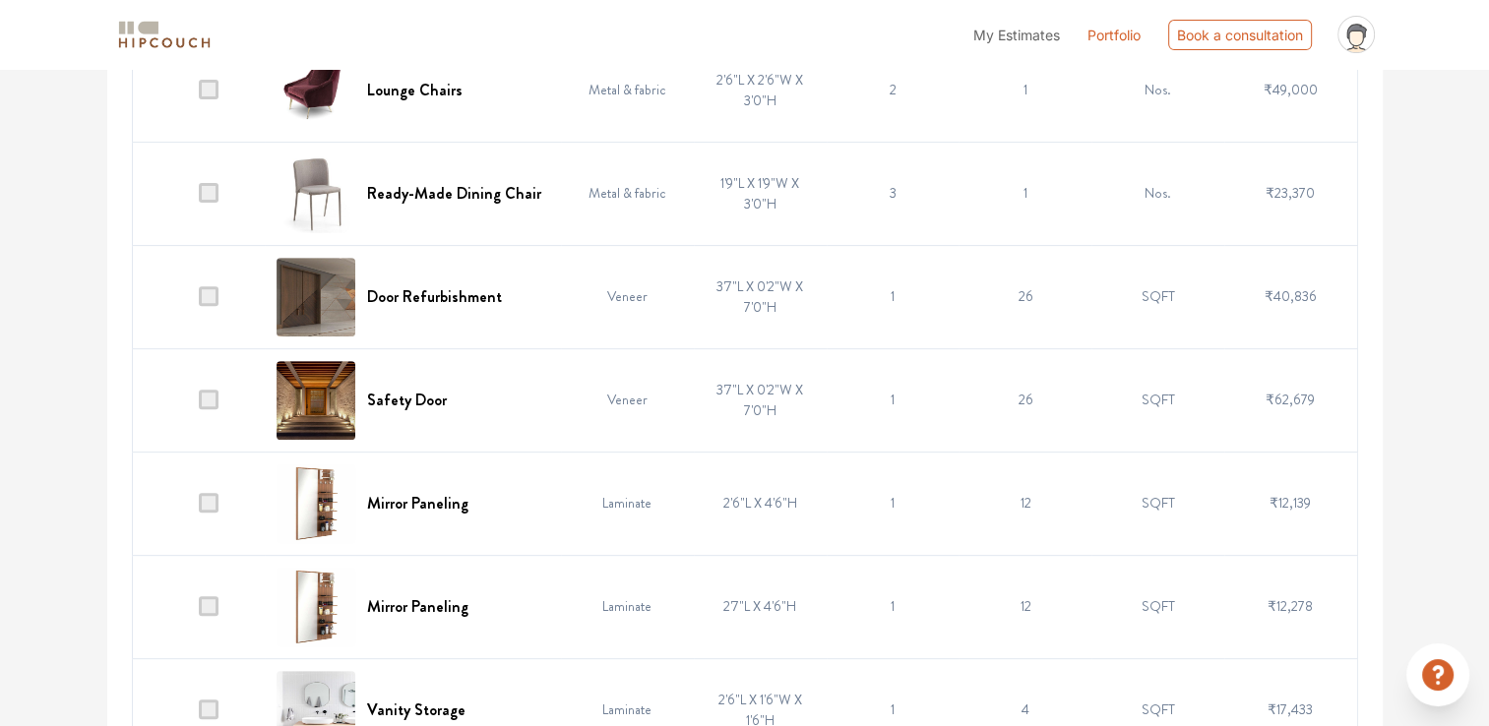
scroll to position [0, 0]
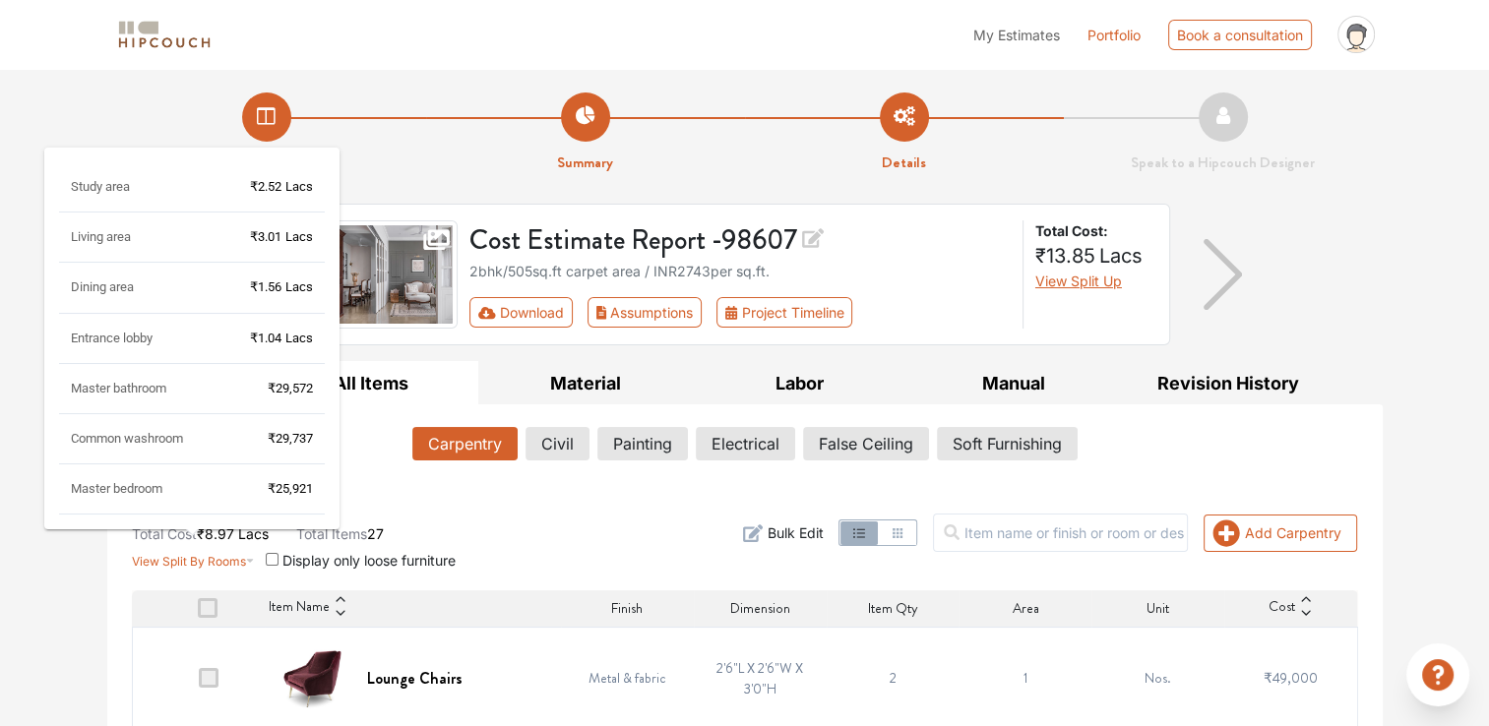
click at [162, 238] on div "Living area ₹3.01 Lacs" at bounding box center [192, 245] width 266 height 34
click at [145, 237] on div "Living area ₹3.01 Lacs" at bounding box center [192, 245] width 266 height 34
drag, startPoint x: 145, startPoint y: 237, endPoint x: 110, endPoint y: 235, distance: 34.5
click at [110, 235] on div "Living area ₹3.01 Lacs" at bounding box center [192, 245] width 266 height 34
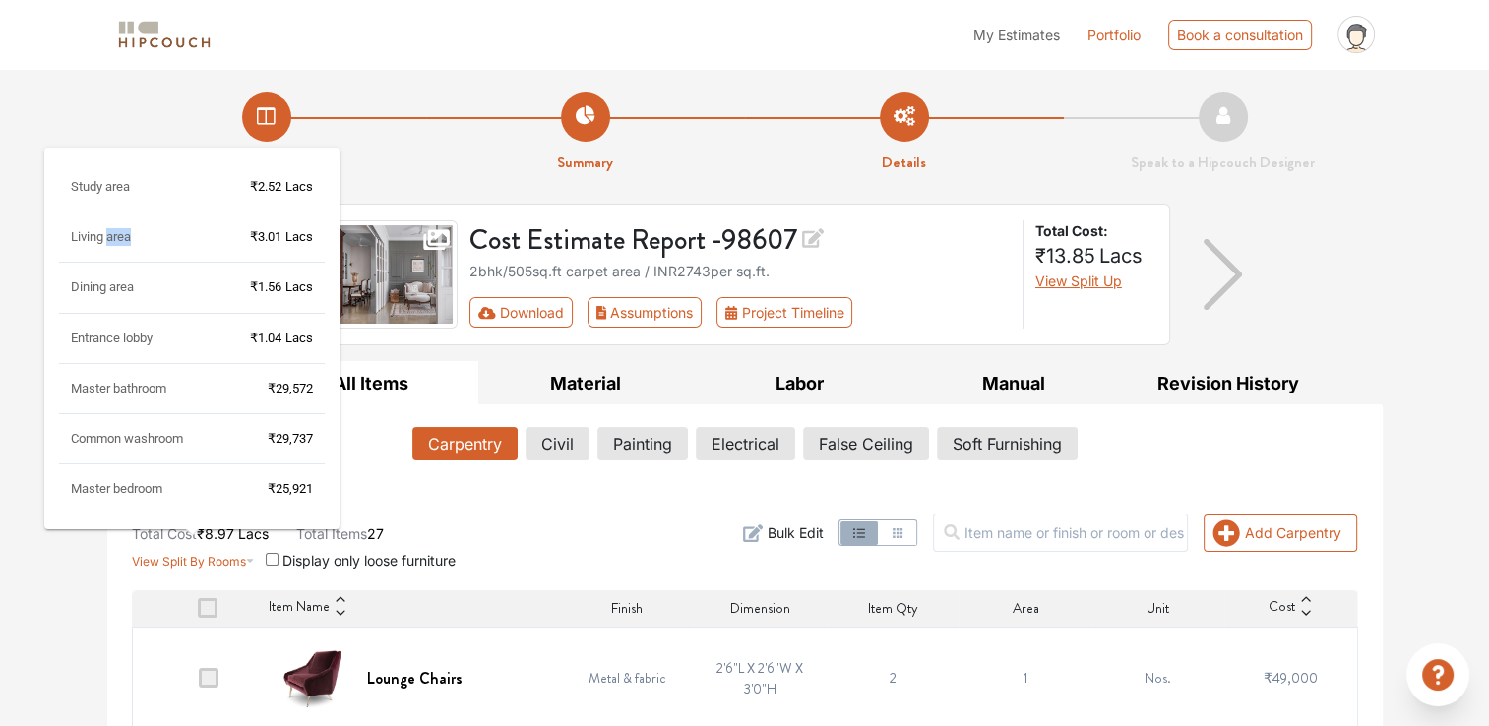
click at [110, 235] on div "Study area ₹2.52 Lacs Living area ₹3.01 Lacs Dining area ₹1.56 Lacs Entrance lo…" at bounding box center [191, 342] width 295 height 404
click at [119, 235] on span "Living area" at bounding box center [101, 236] width 60 height 15
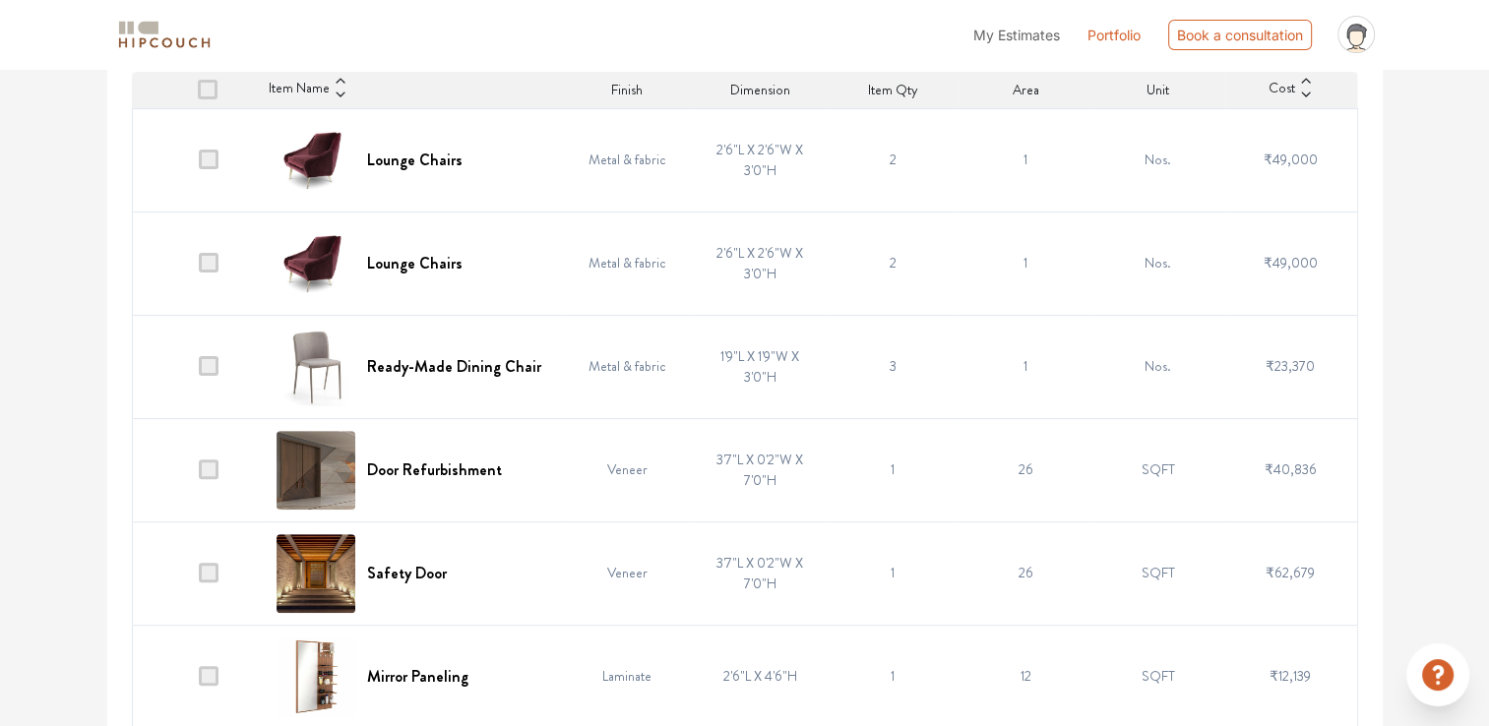
scroll to position [520, 0]
click at [209, 149] on span at bounding box center [209, 159] width 20 height 20
click at [199, 163] on input "checkbox" at bounding box center [199, 163] width 0 height 0
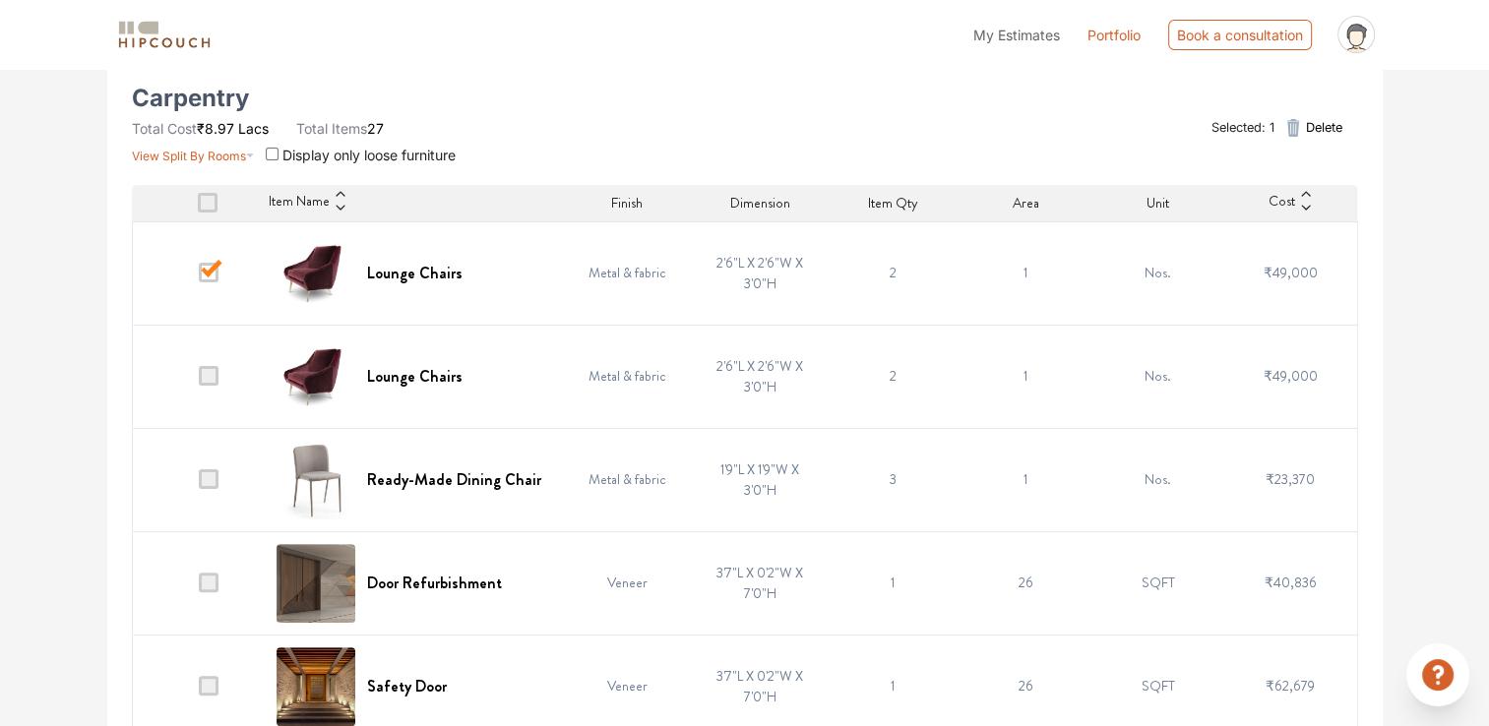
scroll to position [406, 0]
click at [215, 266] on span at bounding box center [209, 273] width 20 height 20
click at [199, 278] on input "checkbox" at bounding box center [199, 278] width 0 height 0
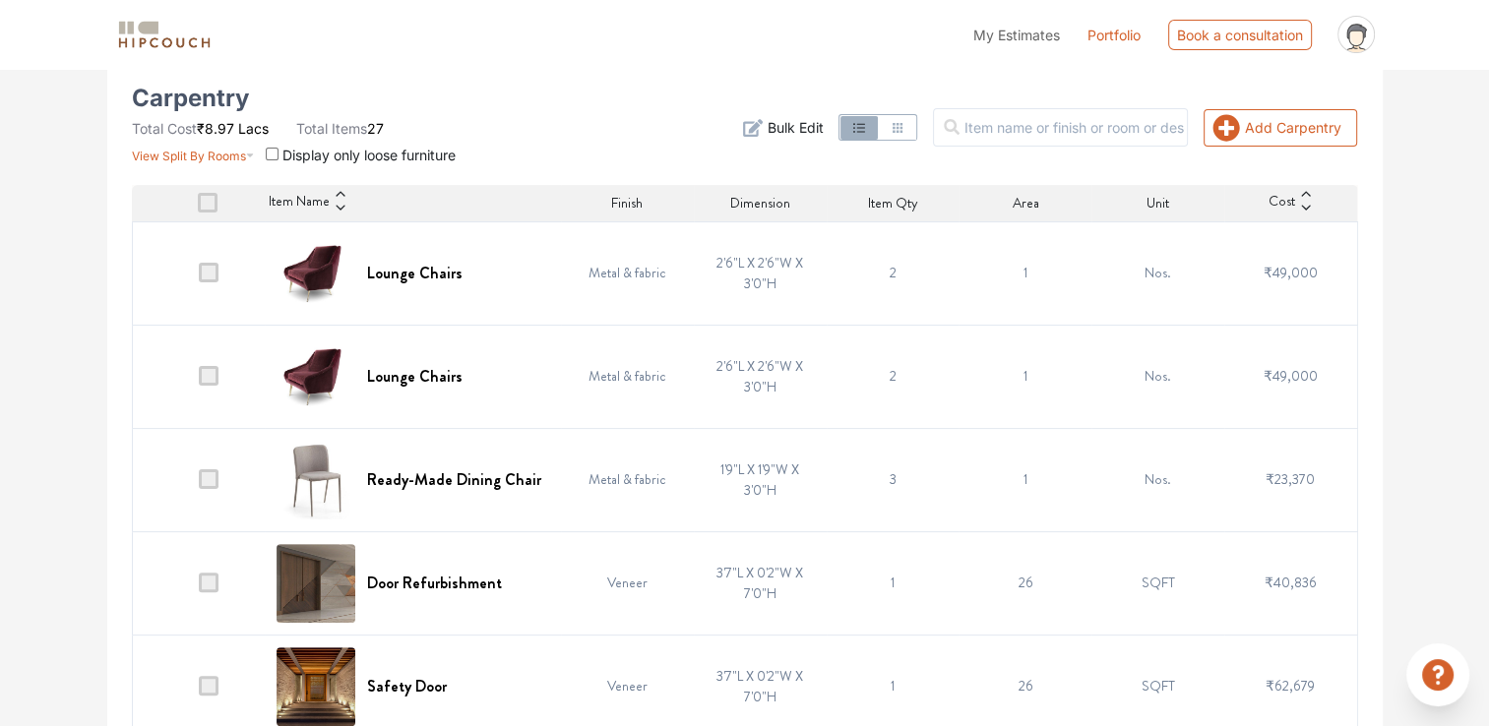
click at [215, 266] on span at bounding box center [209, 273] width 20 height 20
click at [199, 278] on input "checkbox" at bounding box center [199, 278] width 0 height 0
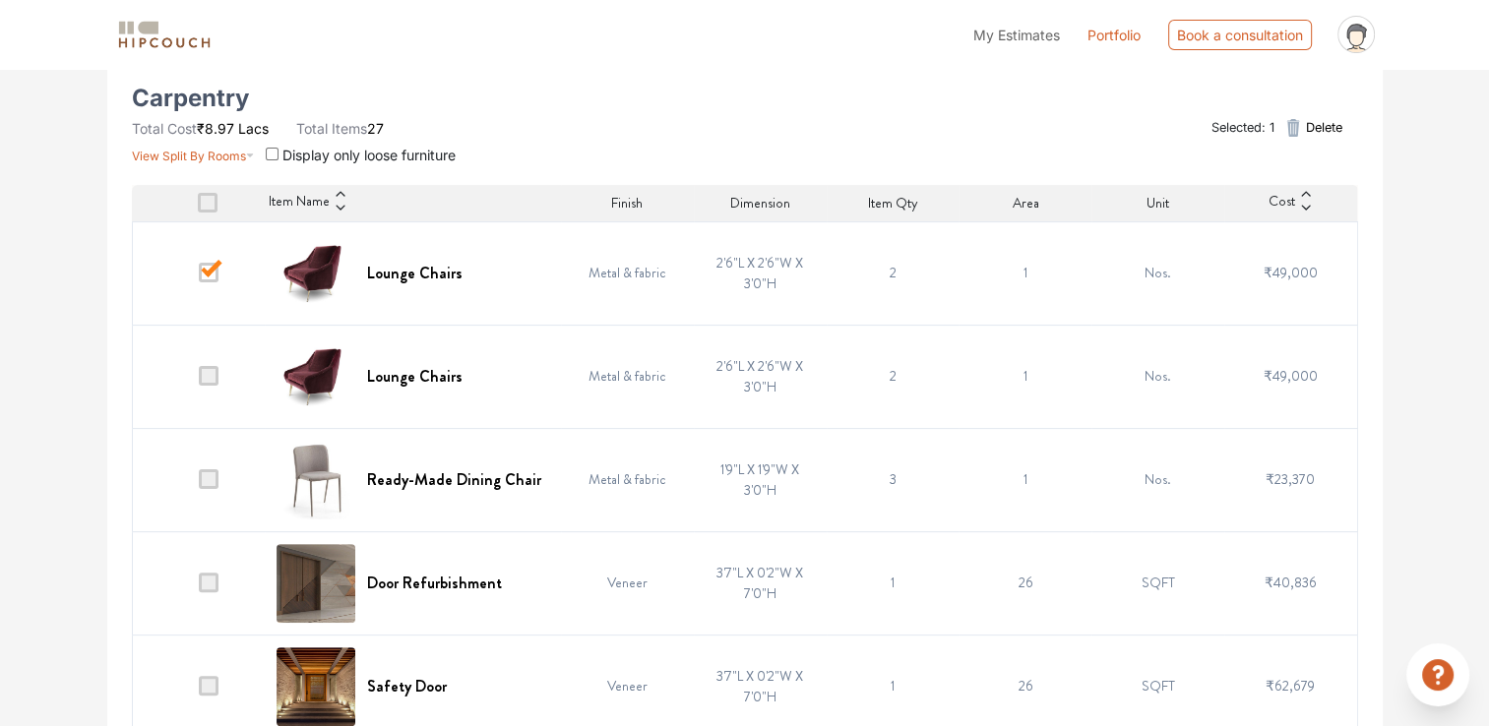
click at [202, 380] on span at bounding box center [209, 376] width 20 height 20
click at [199, 381] on input "checkbox" at bounding box center [199, 381] width 0 height 0
click at [1297, 121] on icon "button" at bounding box center [1294, 128] width 24 height 24
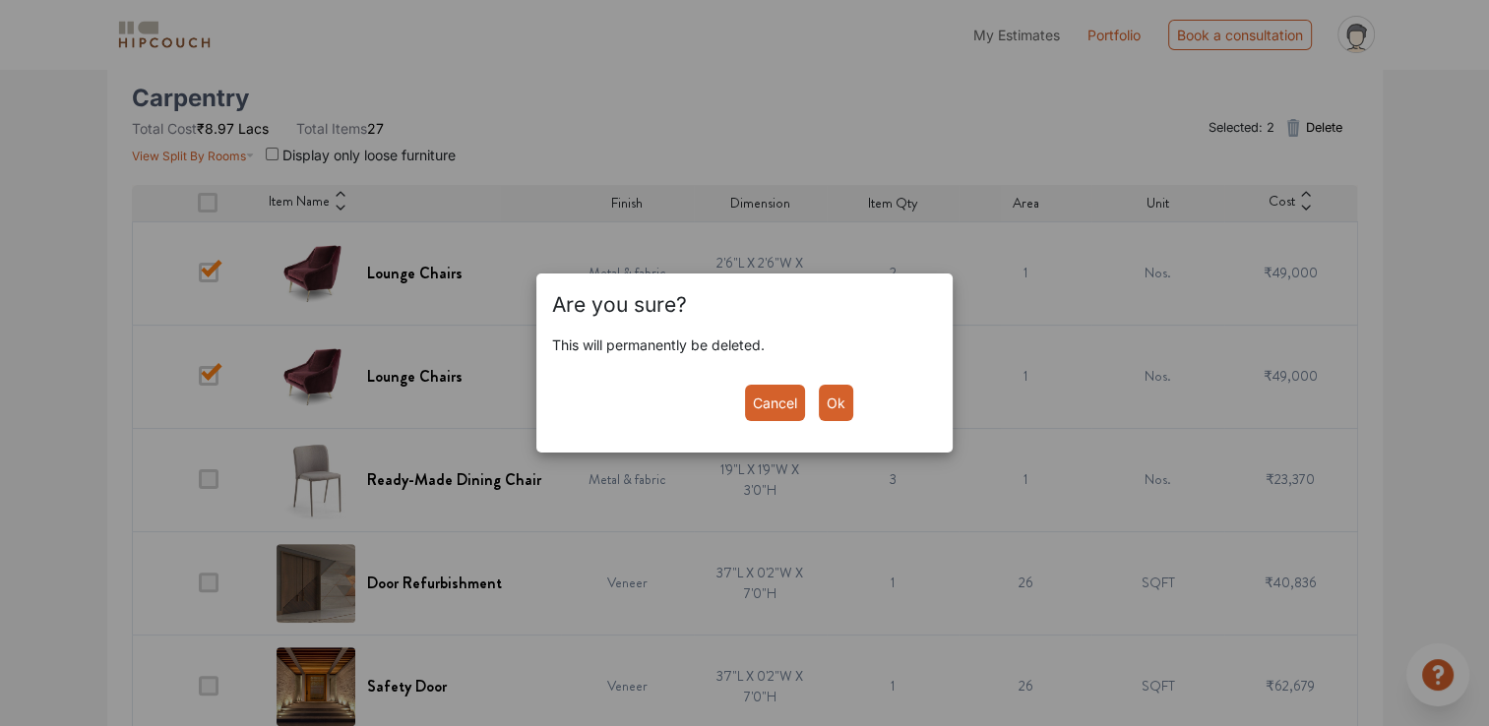
click at [825, 398] on button "Ok" at bounding box center [836, 403] width 34 height 36
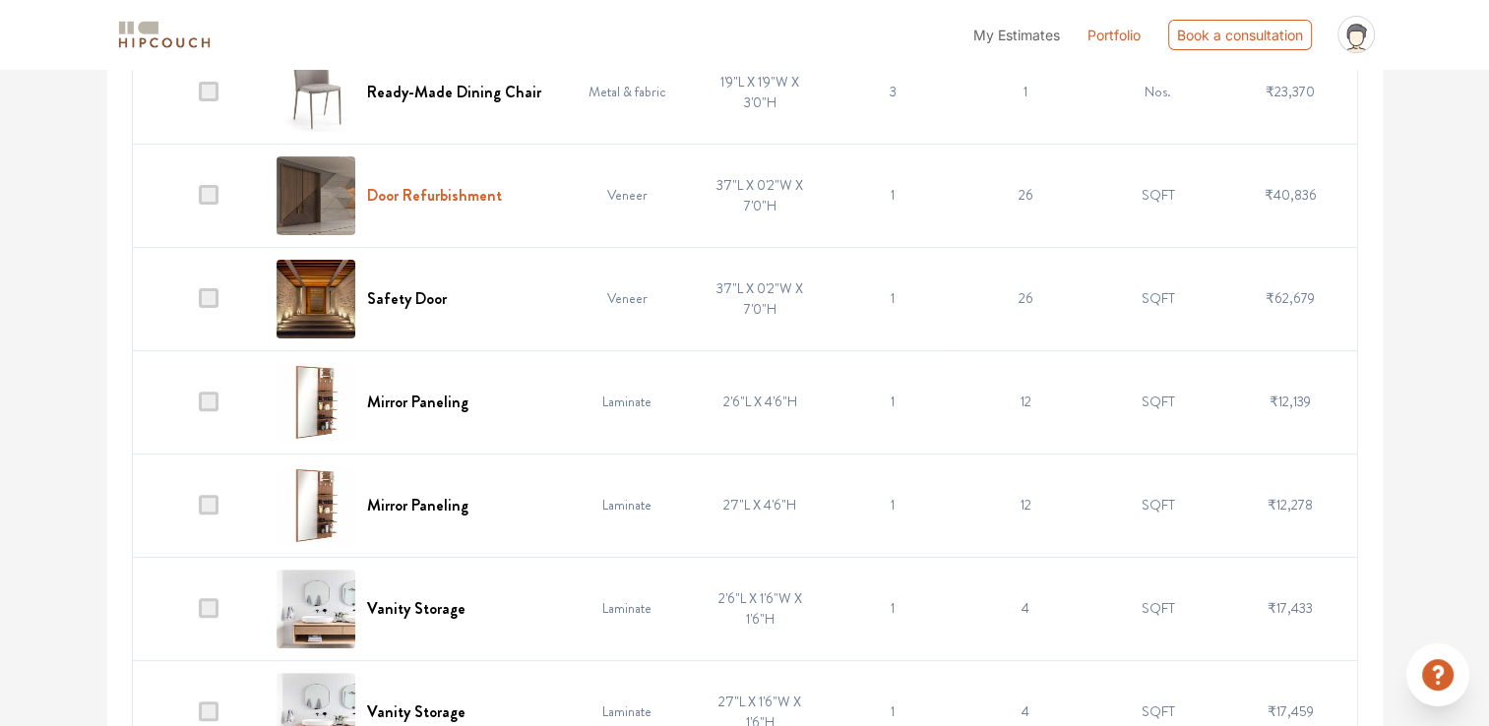
scroll to position [587, 0]
click at [202, 404] on span at bounding box center [209, 402] width 20 height 20
click at [199, 407] on input "checkbox" at bounding box center [199, 407] width 0 height 0
click at [206, 505] on span at bounding box center [209, 505] width 20 height 20
click at [199, 510] on input "checkbox" at bounding box center [199, 510] width 0 height 0
